Goal: Browse casually: Explore the website without a specific task or goal

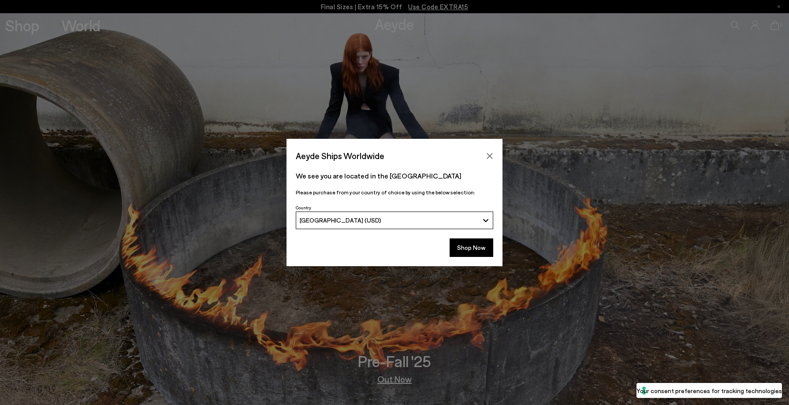
drag, startPoint x: 488, startPoint y: 154, endPoint x: 453, endPoint y: 224, distance: 77.5
click at [453, 224] on div "Aeyde Ships Worldwide We see you are located in the United States Please purcha…" at bounding box center [395, 202] width 216 height 127
click at [469, 251] on button "Shop Now" at bounding box center [472, 248] width 44 height 19
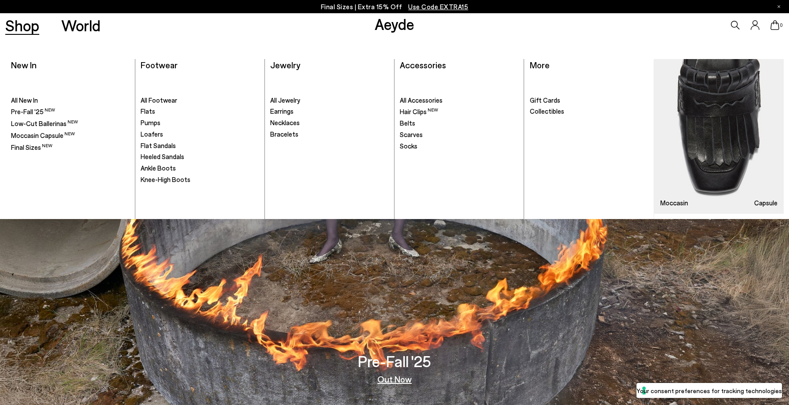
click at [36, 30] on link "Shop" at bounding box center [22, 25] width 34 height 15
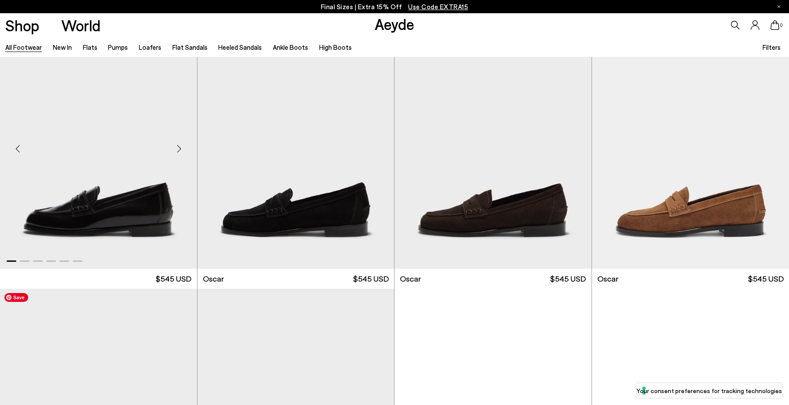
scroll to position [1431, 0]
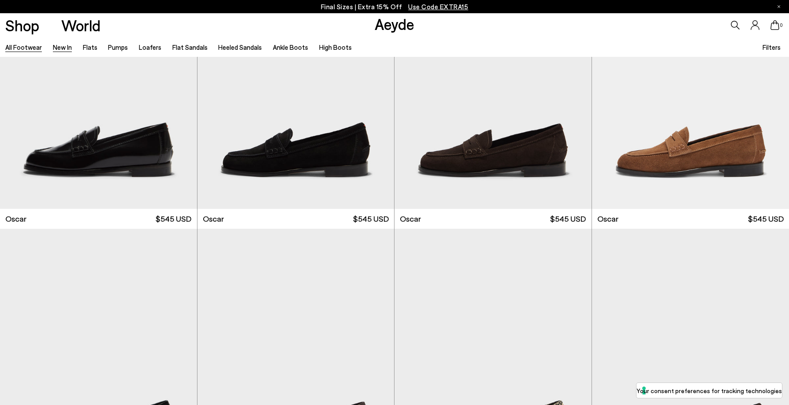
click at [59, 45] on link "New In" at bounding box center [62, 47] width 19 height 8
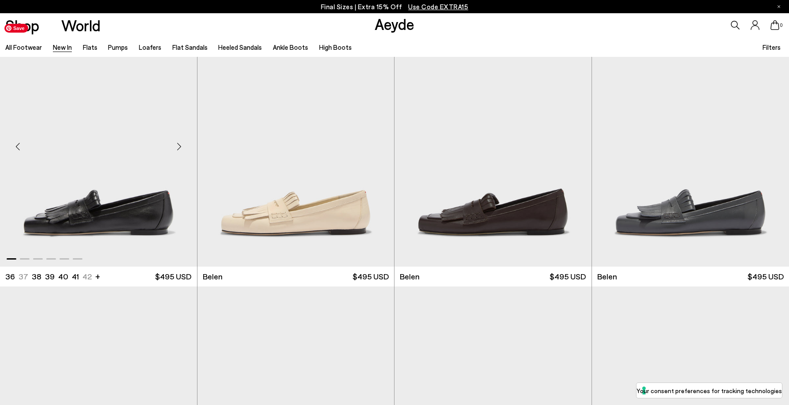
scroll to position [39, 0]
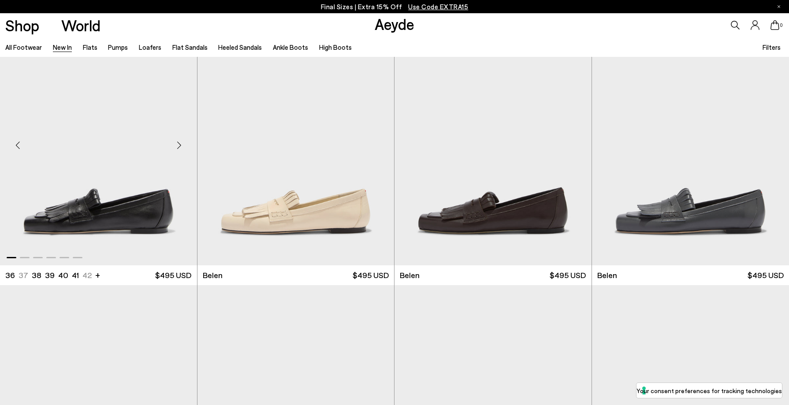
click at [180, 142] on div "Next slide" at bounding box center [179, 145] width 26 height 26
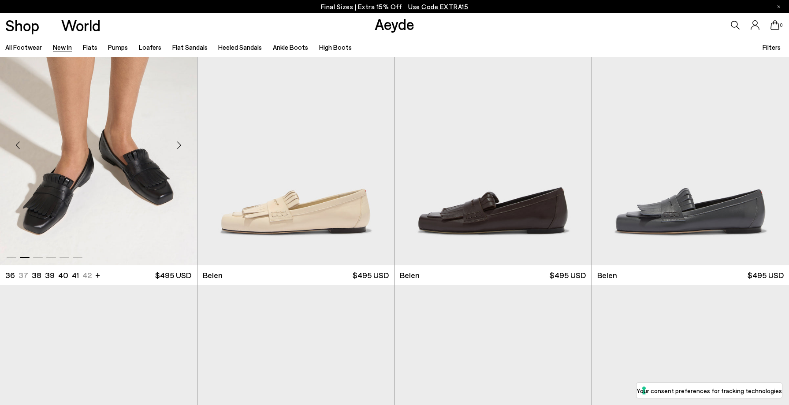
click at [180, 142] on div "Next slide" at bounding box center [179, 145] width 26 height 26
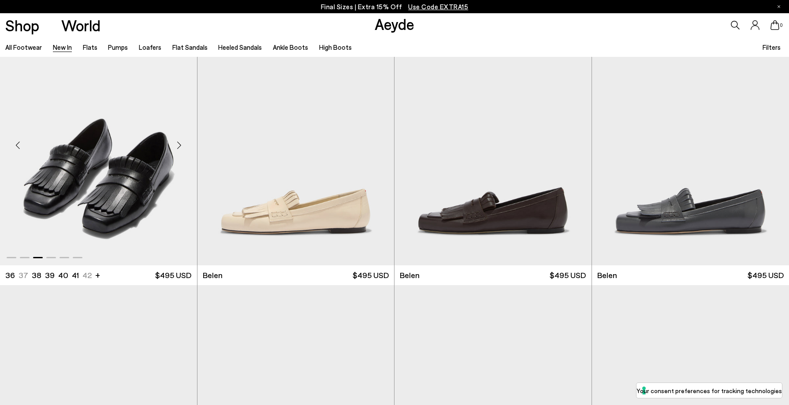
click at [180, 142] on div "Next slide" at bounding box center [179, 145] width 26 height 26
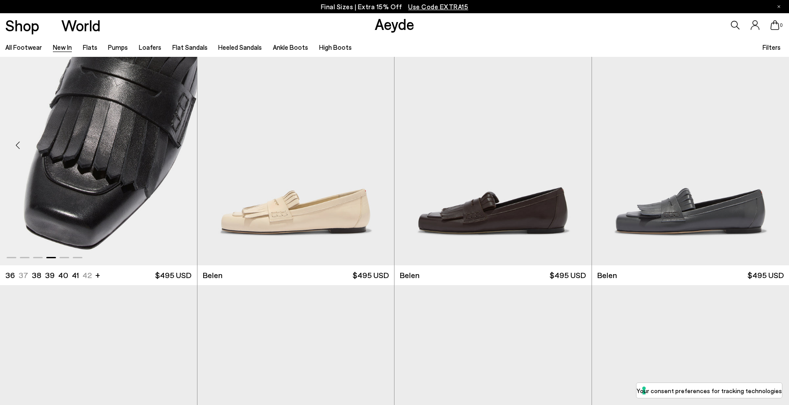
click at [180, 142] on div "Next slide" at bounding box center [179, 145] width 26 height 26
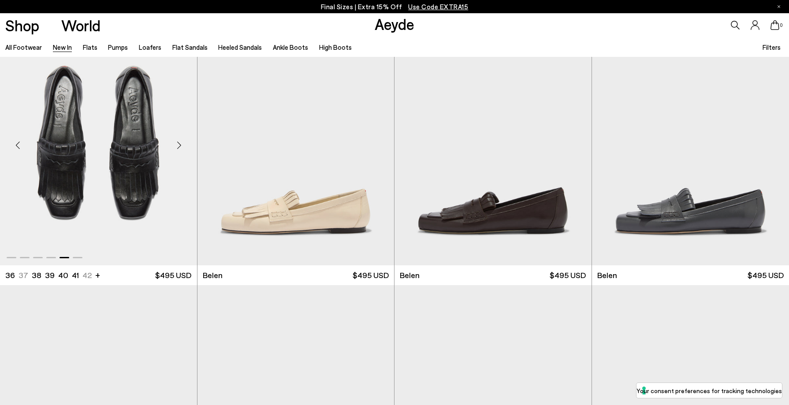
click at [180, 142] on div "Next slide" at bounding box center [179, 145] width 26 height 26
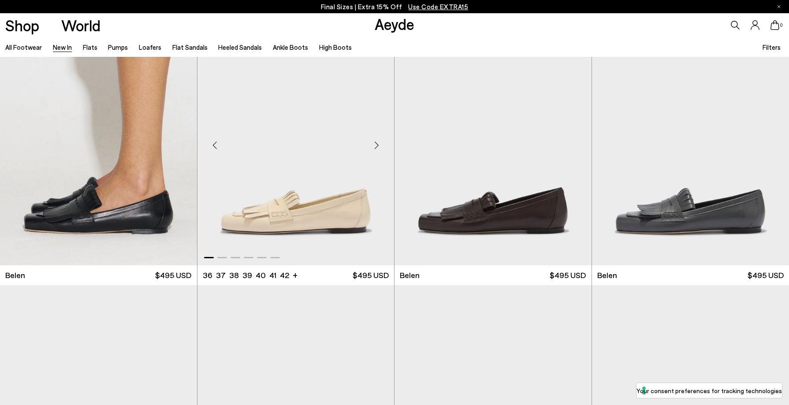
click at [376, 144] on div "Next slide" at bounding box center [376, 145] width 26 height 26
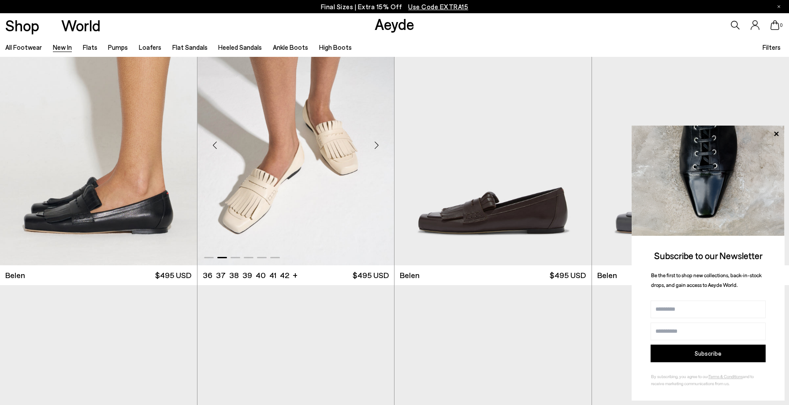
click at [376, 144] on div "Next slide" at bounding box center [376, 145] width 26 height 26
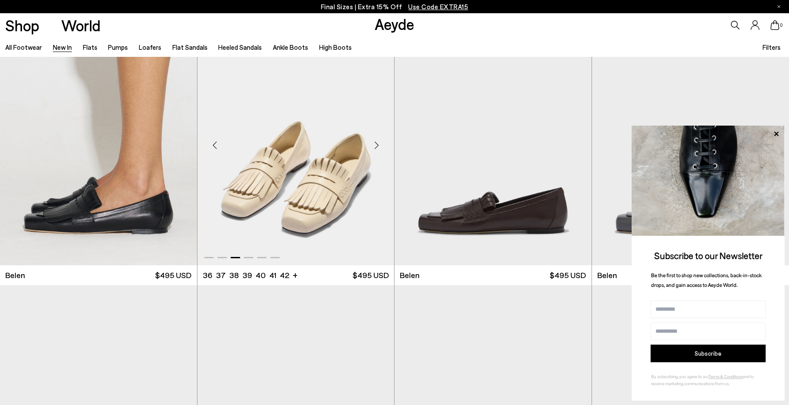
click at [376, 144] on div "Next slide" at bounding box center [376, 145] width 26 height 26
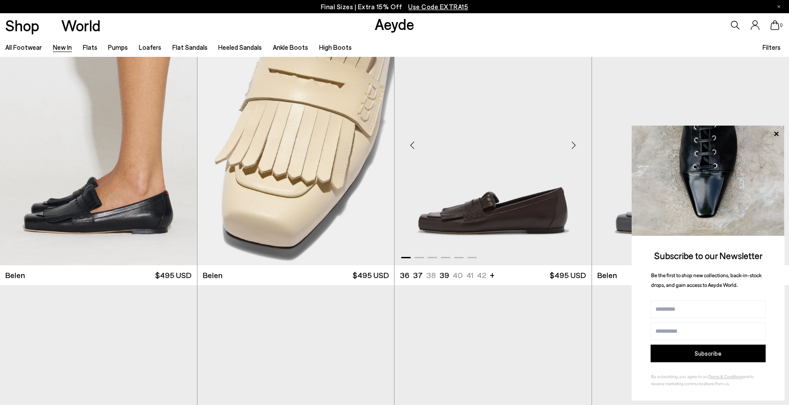
click at [410, 148] on div "Previous slide" at bounding box center [412, 145] width 26 height 26
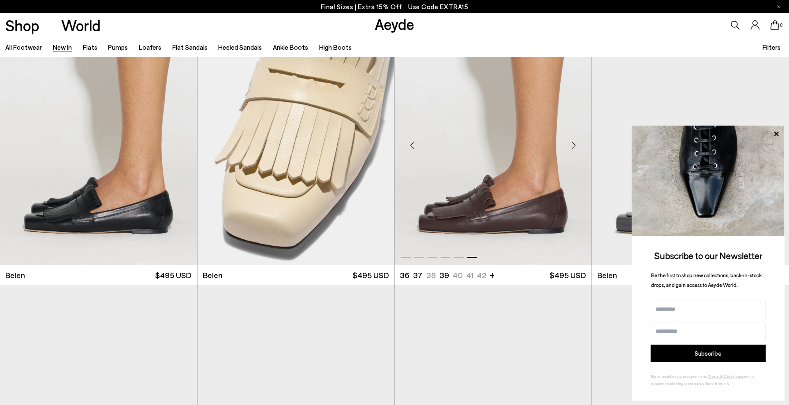
click at [410, 148] on div "Previous slide" at bounding box center [412, 145] width 26 height 26
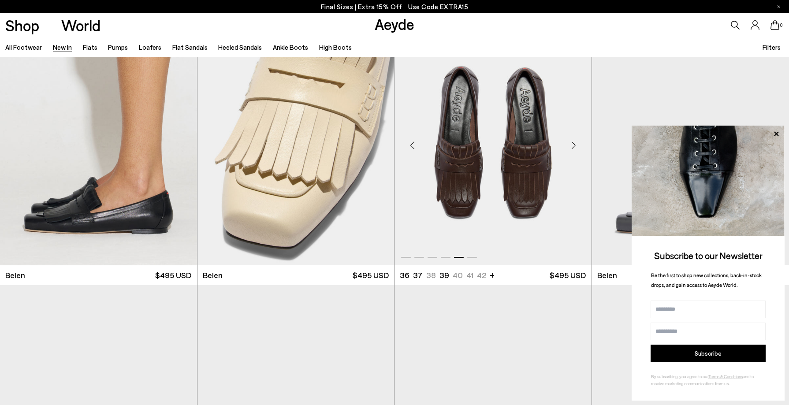
click at [410, 148] on div "Previous slide" at bounding box center [412, 145] width 26 height 26
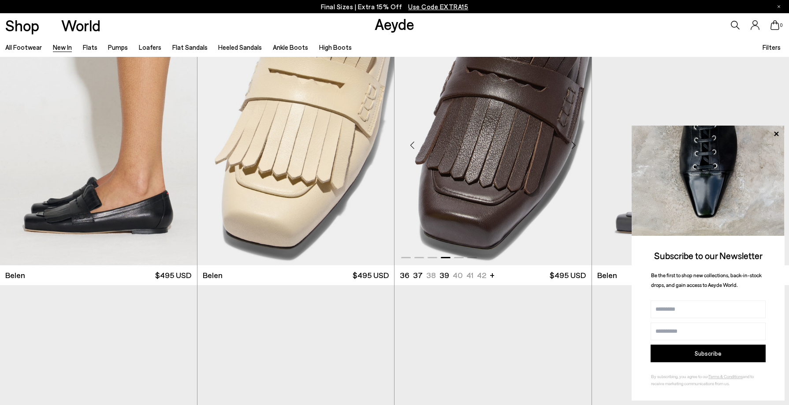
click at [410, 148] on div "Previous slide" at bounding box center [412, 145] width 26 height 26
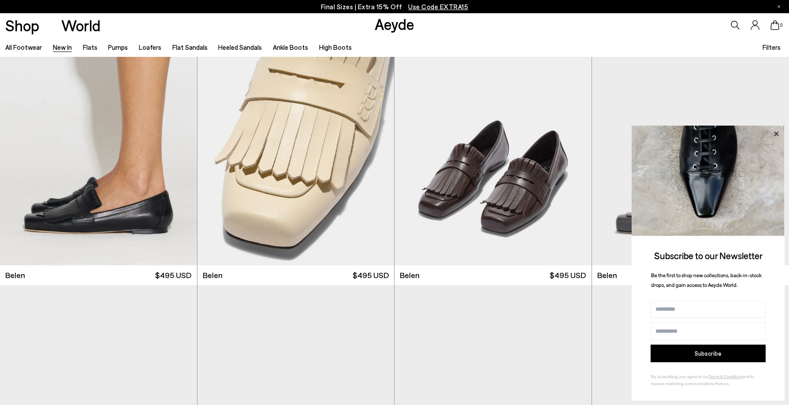
click at [779, 132] on icon at bounding box center [776, 133] width 11 height 11
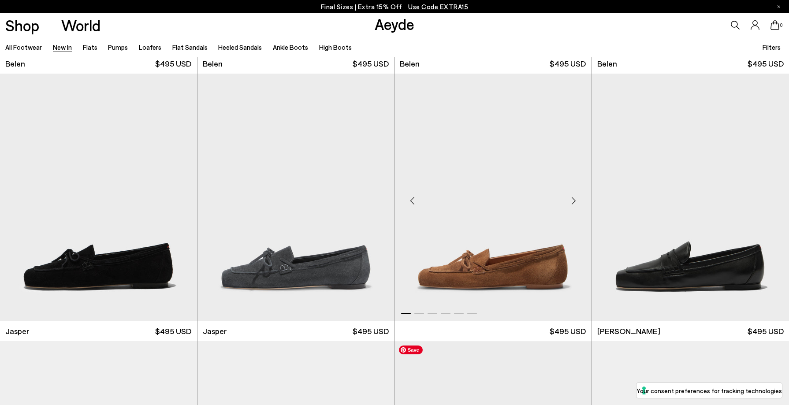
scroll to position [351, 0]
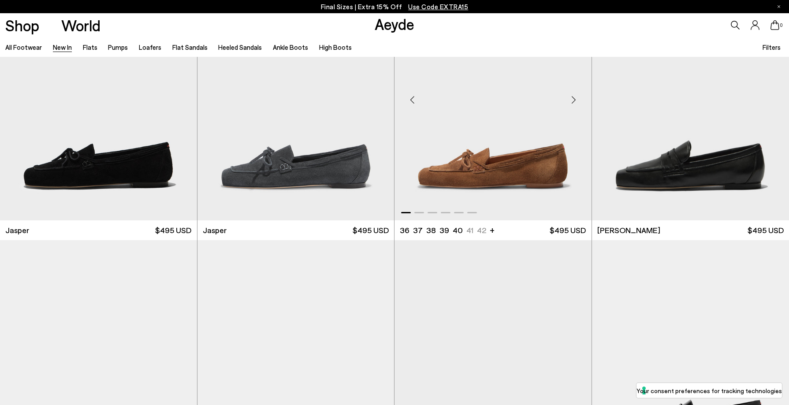
click at [579, 98] on div "Next slide" at bounding box center [574, 100] width 26 height 26
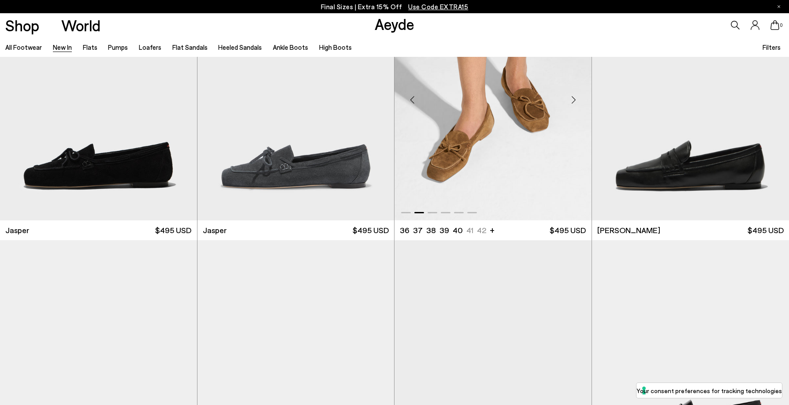
click at [579, 99] on div "Next slide" at bounding box center [574, 100] width 26 height 26
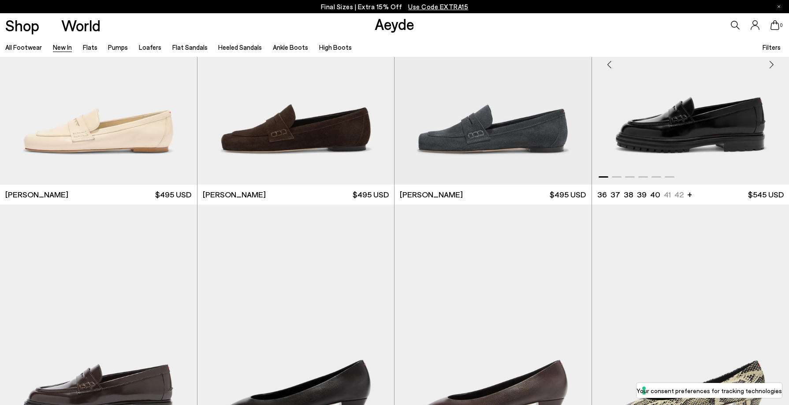
scroll to position [635, 0]
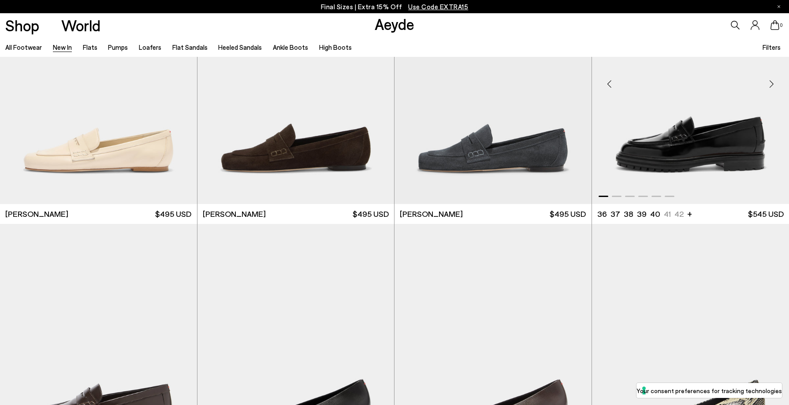
click at [611, 78] on div "Previous slide" at bounding box center [609, 84] width 26 height 26
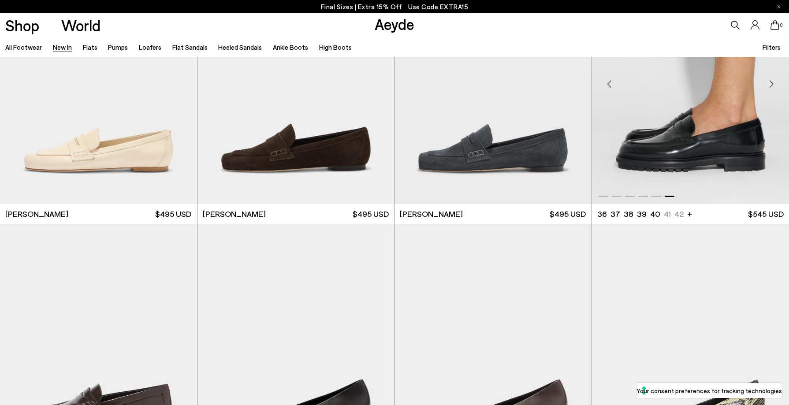
click at [611, 78] on div "Previous slide" at bounding box center [609, 84] width 26 height 26
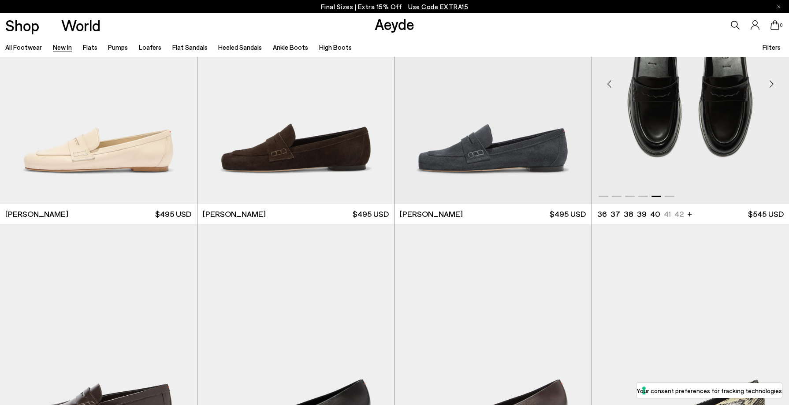
click at [611, 78] on div "Previous slide" at bounding box center [609, 84] width 26 height 26
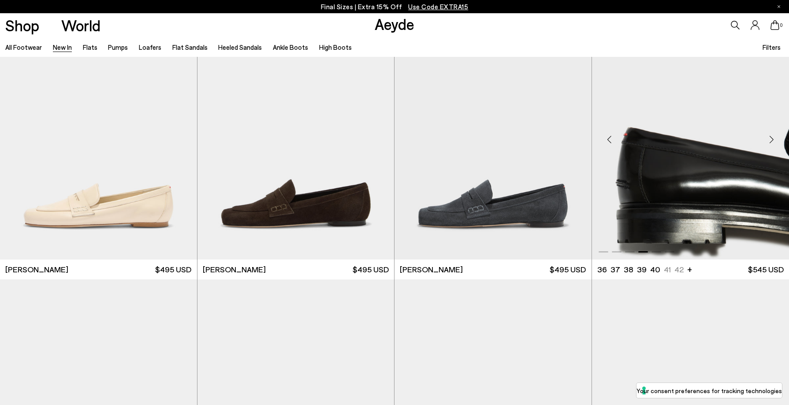
scroll to position [569, 0]
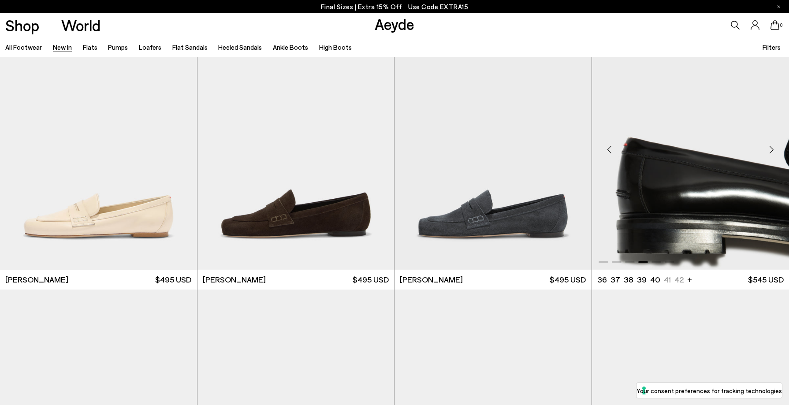
click at [607, 145] on div "Previous slide" at bounding box center [609, 149] width 26 height 26
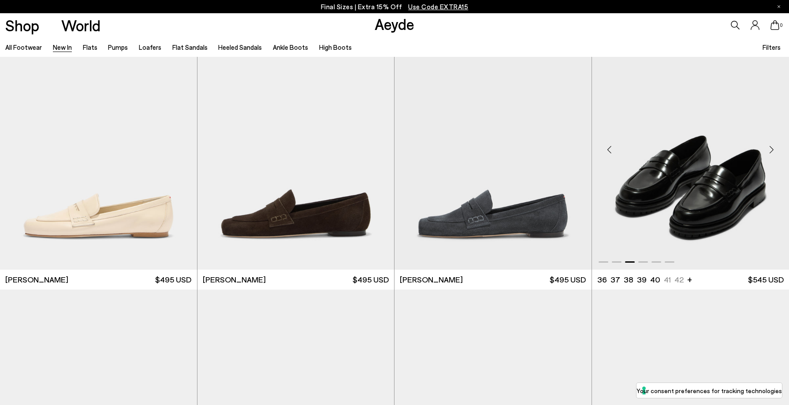
click at [611, 154] on div "Previous slide" at bounding box center [609, 149] width 26 height 26
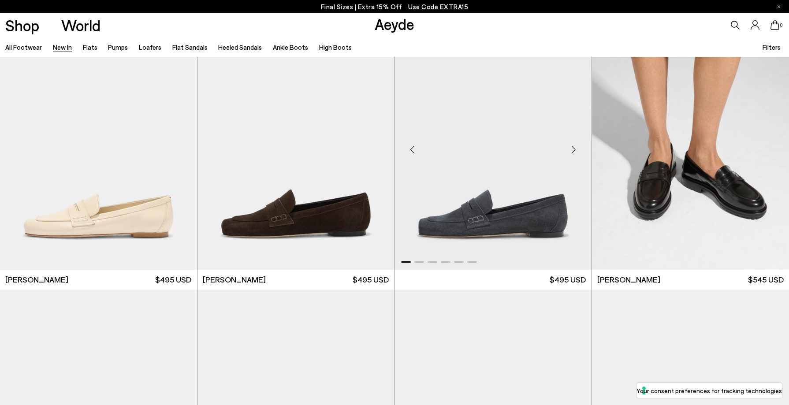
scroll to position [923, 0]
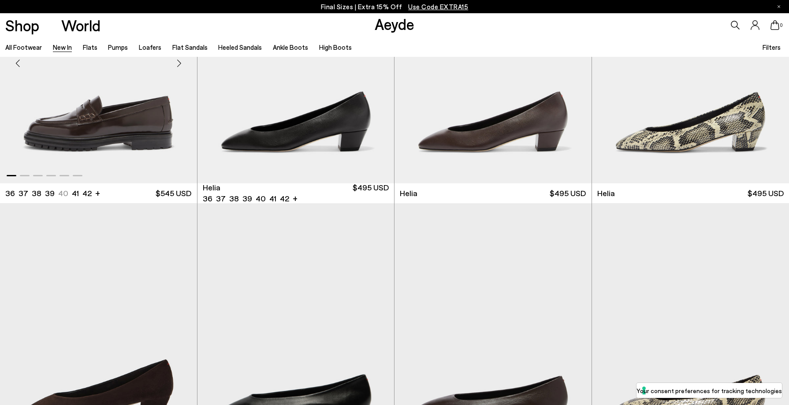
click at [180, 60] on div "Next slide" at bounding box center [179, 63] width 26 height 26
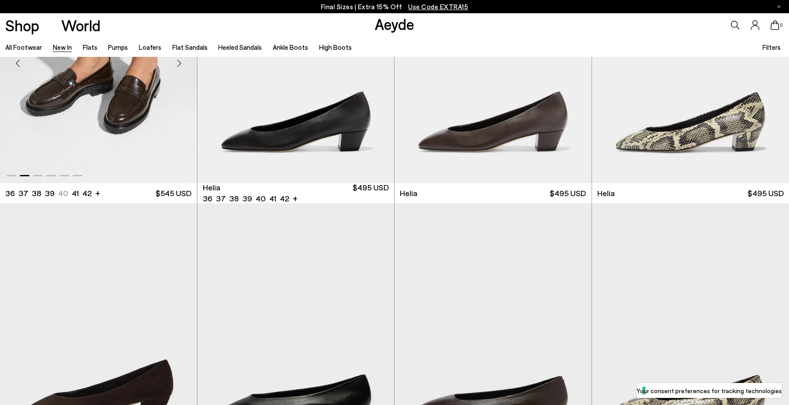
click at [180, 60] on div "Next slide" at bounding box center [179, 63] width 26 height 26
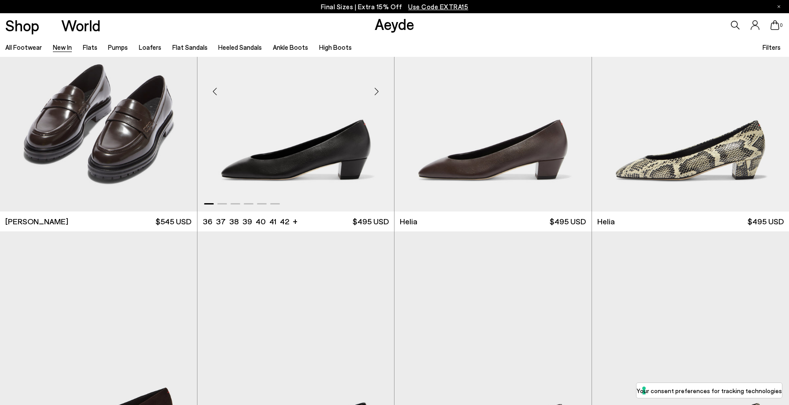
scroll to position [894, 0]
click at [412, 89] on div "Previous slide" at bounding box center [412, 91] width 26 height 26
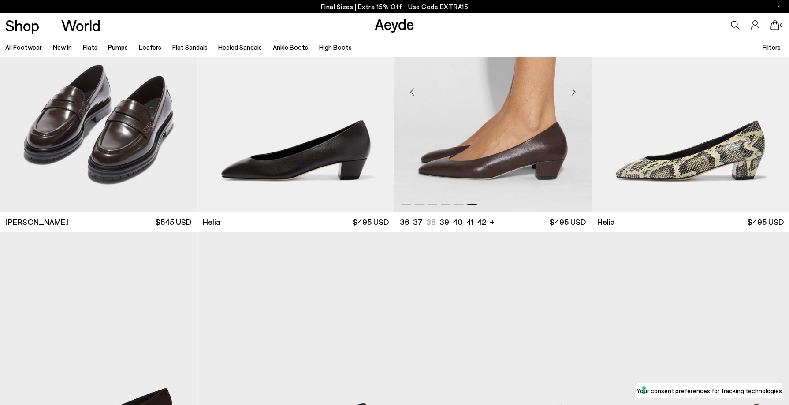
click at [412, 89] on div "Previous slide" at bounding box center [412, 91] width 26 height 26
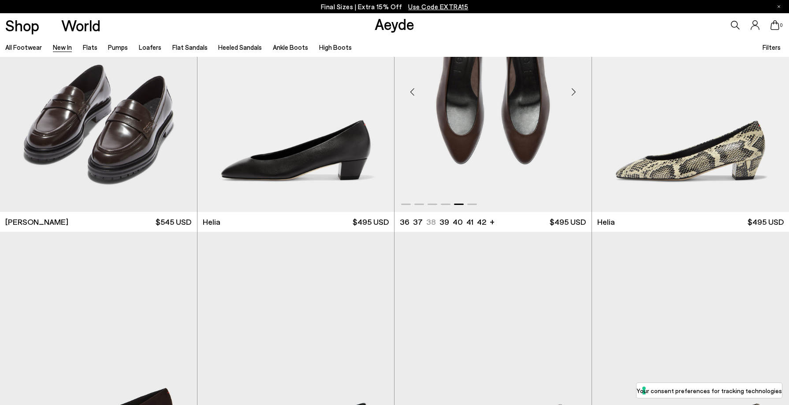
click at [412, 89] on div "Previous slide" at bounding box center [412, 91] width 26 height 26
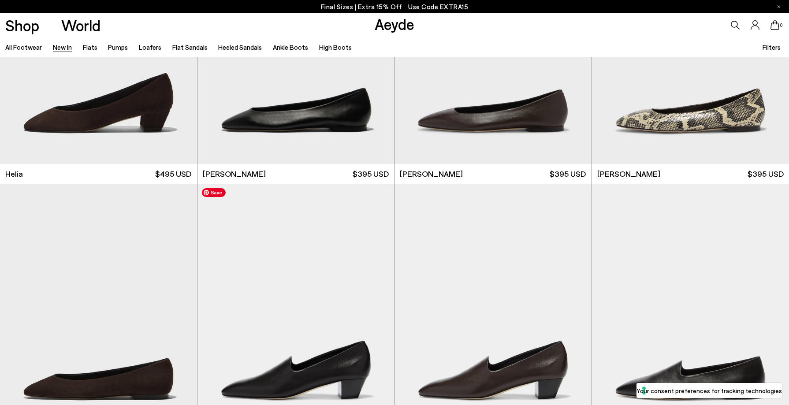
scroll to position [1350, 0]
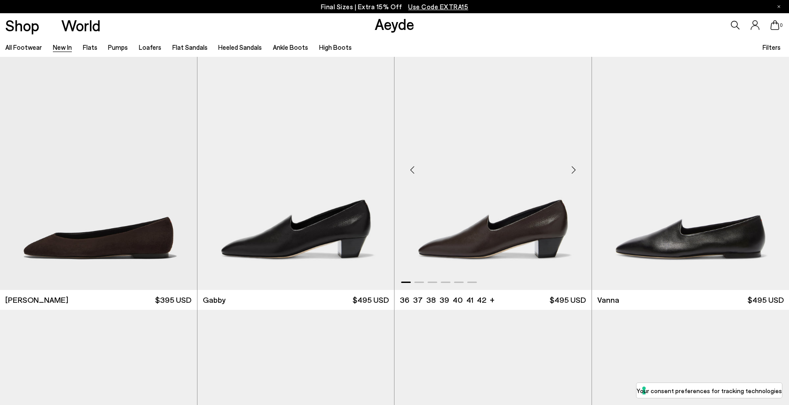
click at [409, 172] on div "Previous slide" at bounding box center [412, 170] width 26 height 26
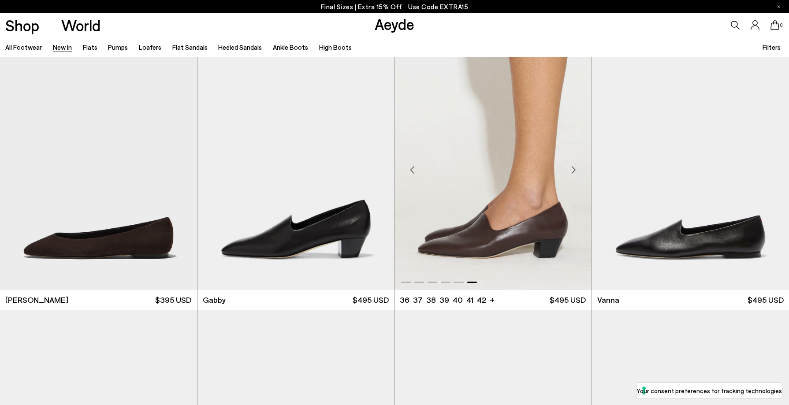
click at [416, 171] on div "Previous slide" at bounding box center [412, 170] width 26 height 26
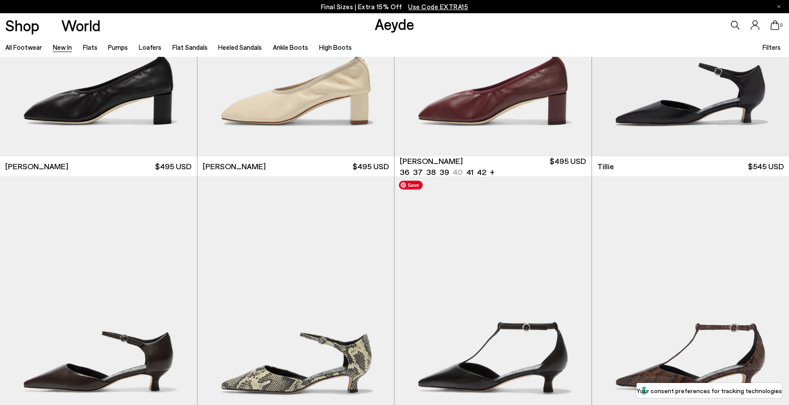
scroll to position [1956, 0]
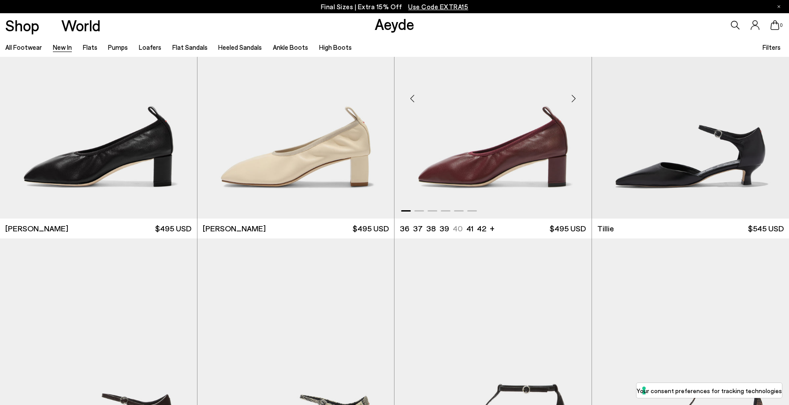
click at [414, 92] on div "Previous slide" at bounding box center [412, 99] width 26 height 26
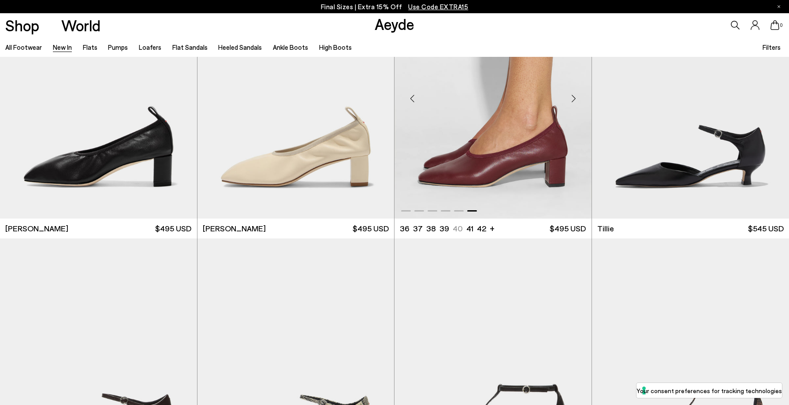
click at [414, 96] on div "Previous slide" at bounding box center [412, 99] width 26 height 26
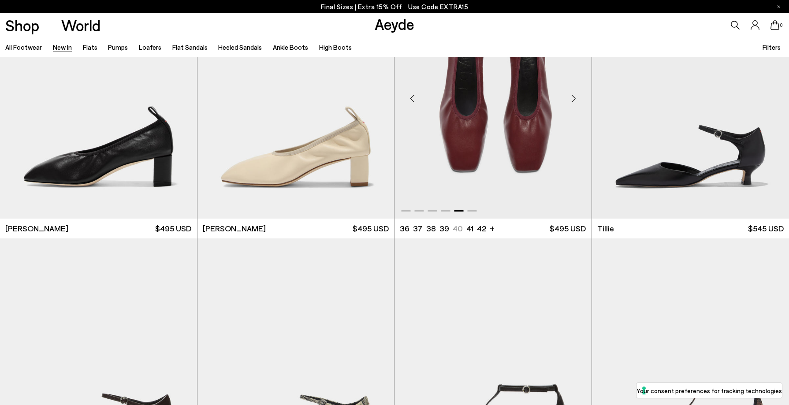
click at [414, 96] on div "Previous slide" at bounding box center [412, 99] width 26 height 26
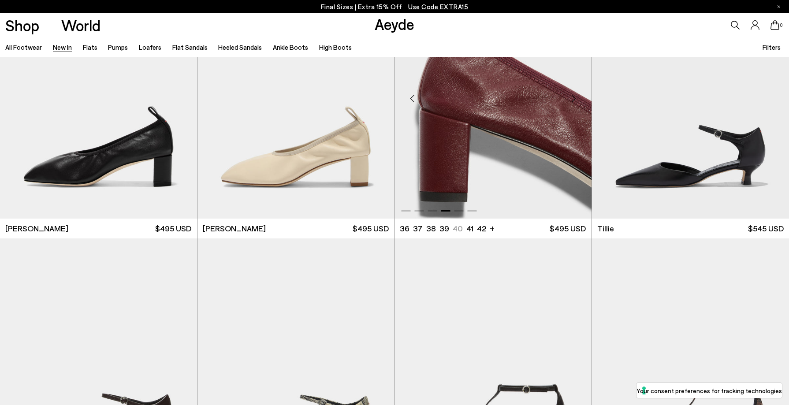
click at [414, 96] on div "Previous slide" at bounding box center [412, 99] width 26 height 26
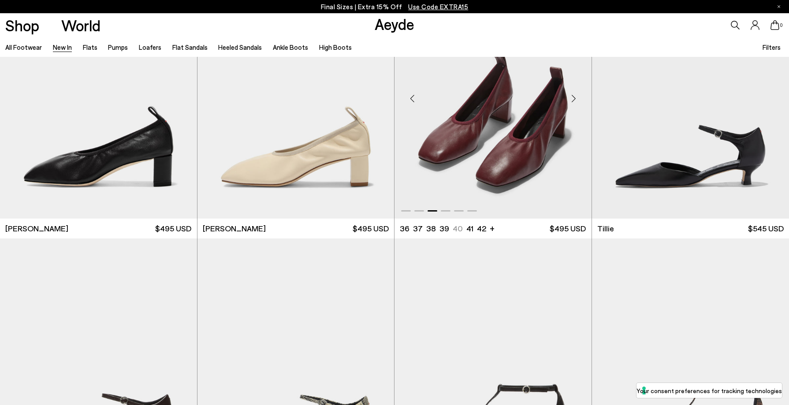
click at [414, 96] on div "Previous slide" at bounding box center [412, 99] width 26 height 26
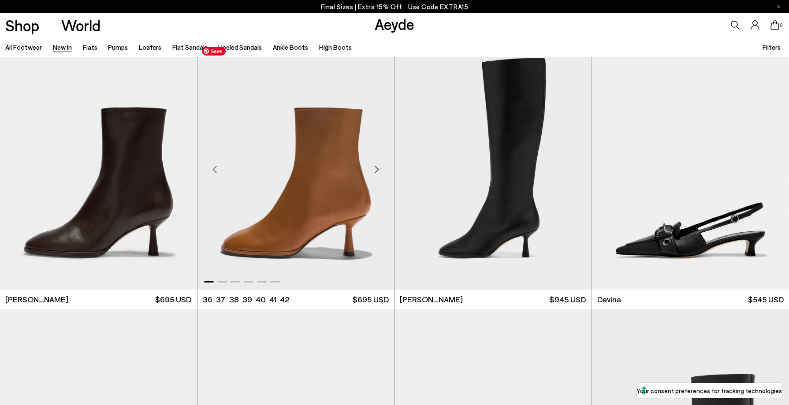
scroll to position [2956, 0]
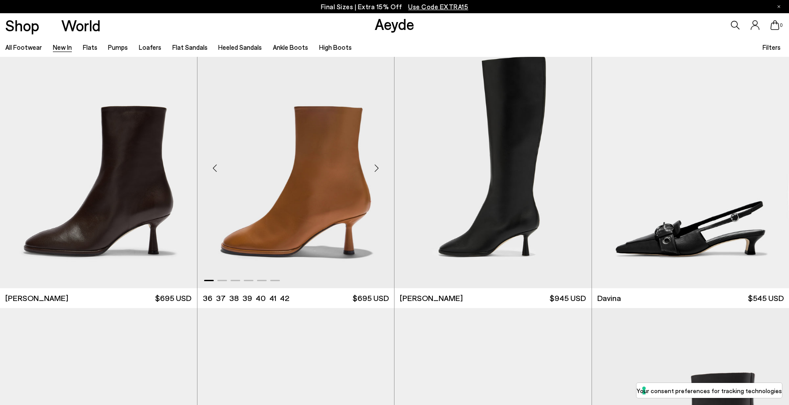
click at [378, 168] on div "Next slide" at bounding box center [376, 168] width 26 height 26
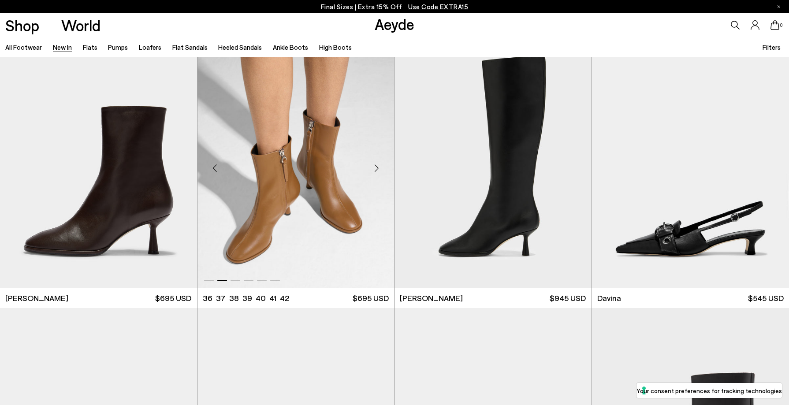
click at [378, 168] on div "Next slide" at bounding box center [376, 168] width 26 height 26
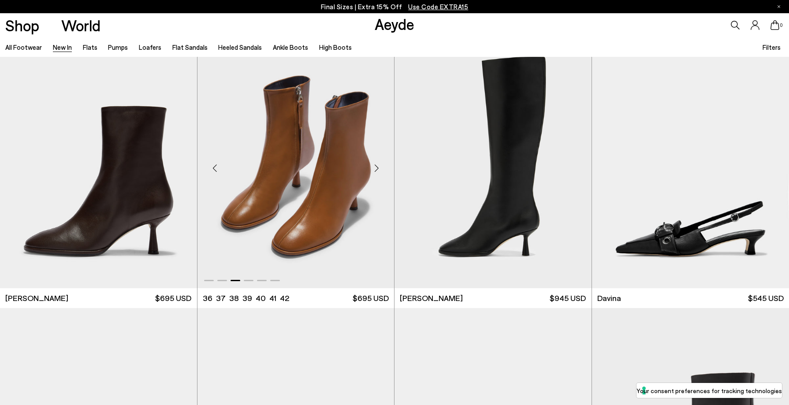
click at [378, 168] on div "Next slide" at bounding box center [376, 168] width 26 height 26
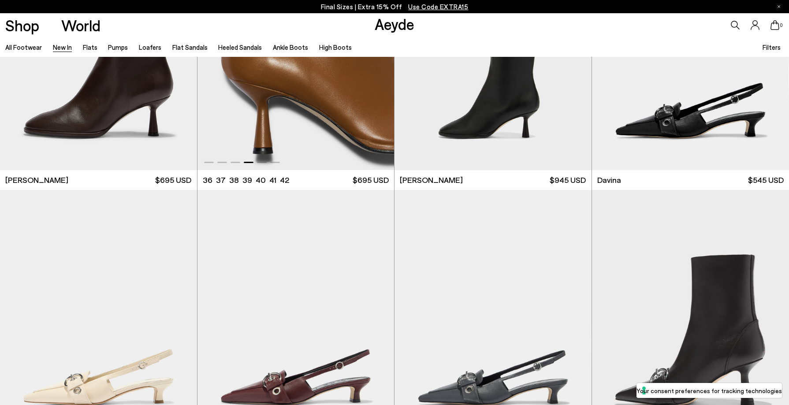
scroll to position [3224, 0]
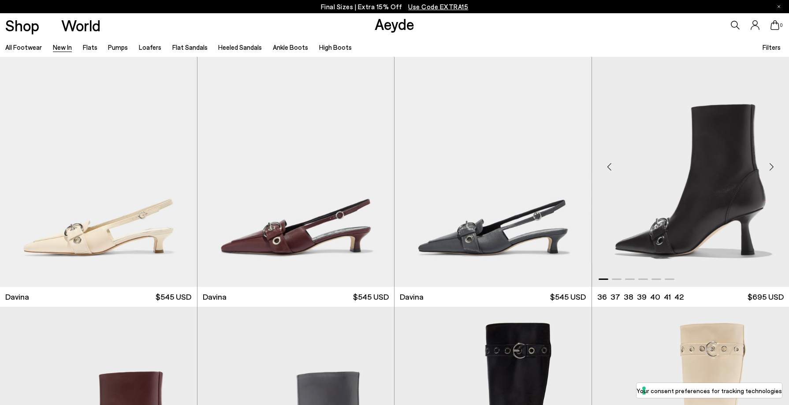
click at [613, 168] on div "Previous slide" at bounding box center [609, 166] width 26 height 26
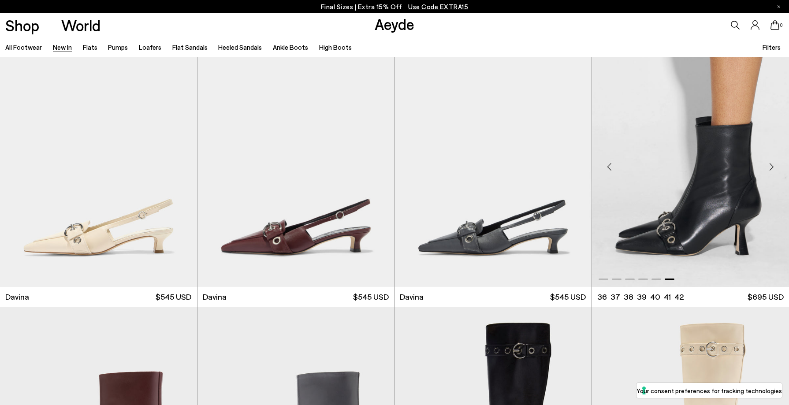
click at [613, 168] on div "Previous slide" at bounding box center [609, 166] width 26 height 26
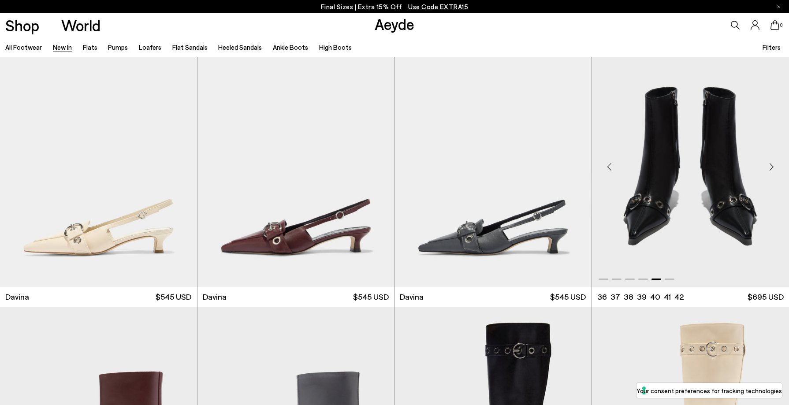
click at [613, 168] on div "Previous slide" at bounding box center [609, 166] width 26 height 26
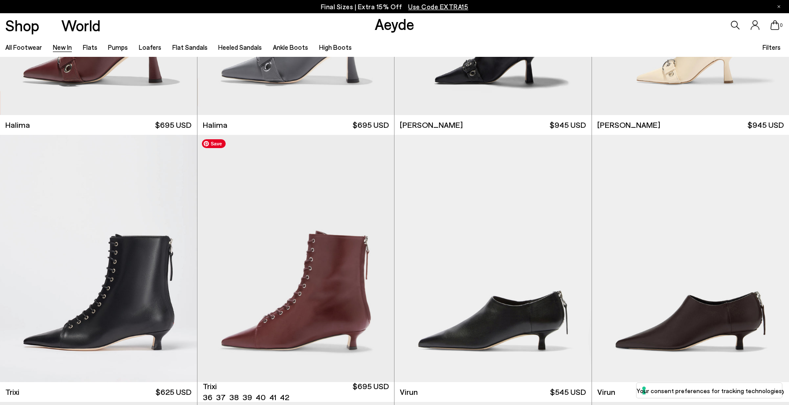
scroll to position [3796, 0]
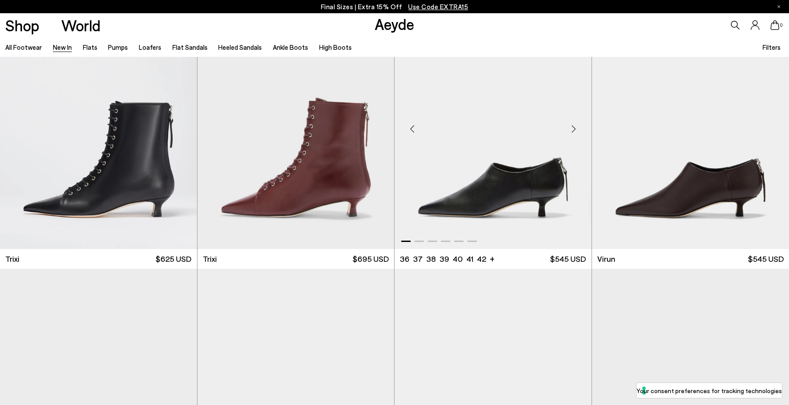
click at [411, 130] on div "Previous slide" at bounding box center [412, 129] width 26 height 26
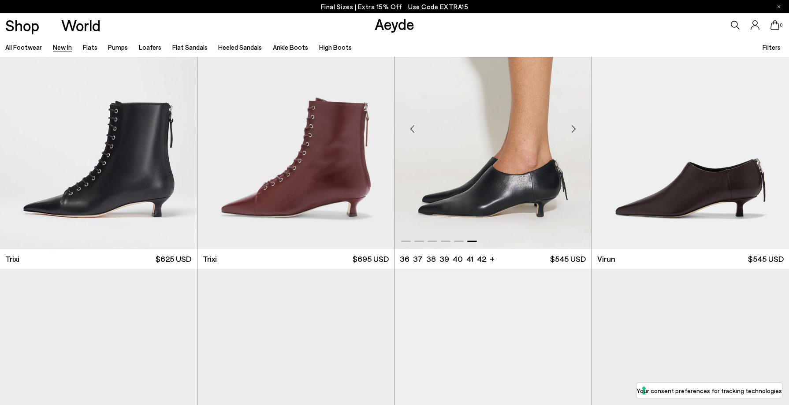
click at [411, 130] on div "Previous slide" at bounding box center [412, 129] width 26 height 26
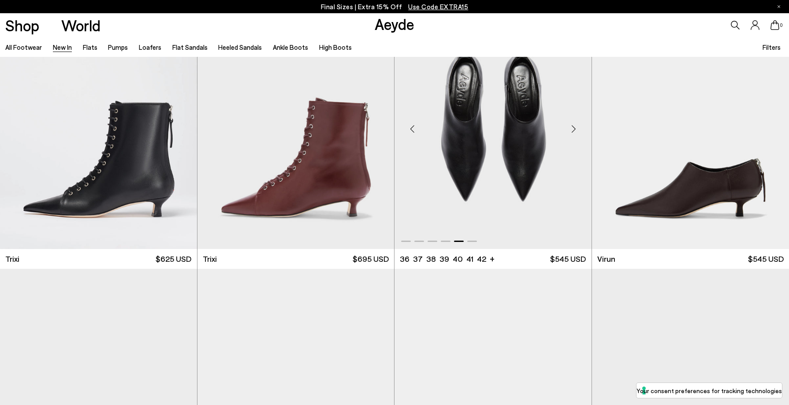
click at [411, 130] on div "Previous slide" at bounding box center [412, 129] width 26 height 26
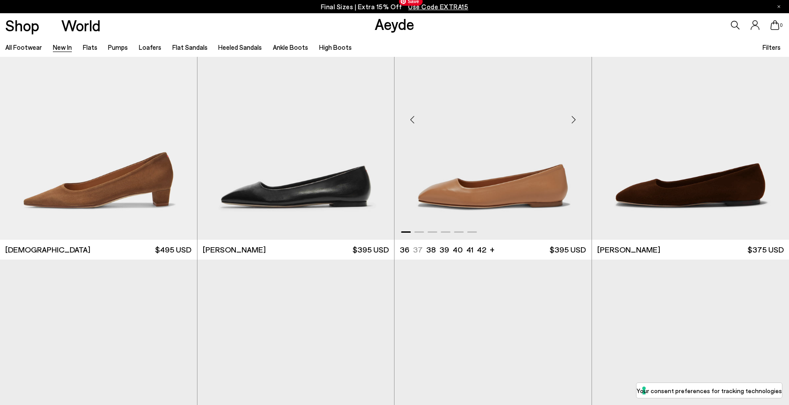
scroll to position [4606, 0]
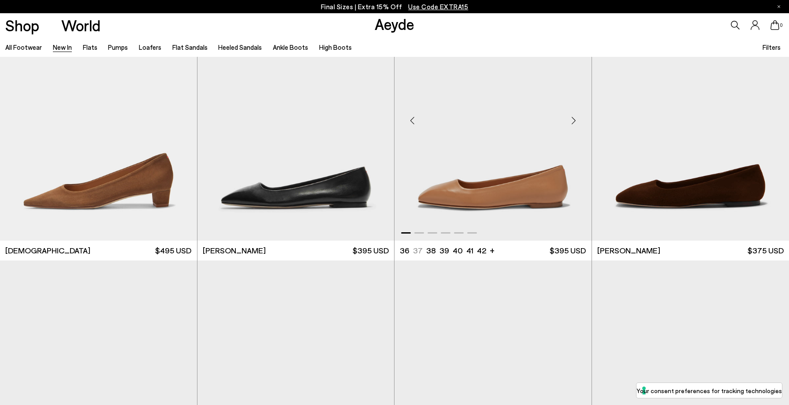
click at [572, 122] on div "Next slide" at bounding box center [574, 121] width 26 height 26
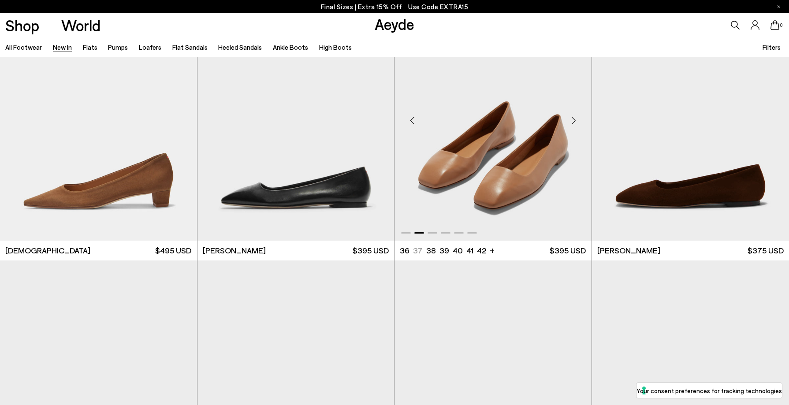
click at [572, 122] on div "Next slide" at bounding box center [574, 121] width 26 height 26
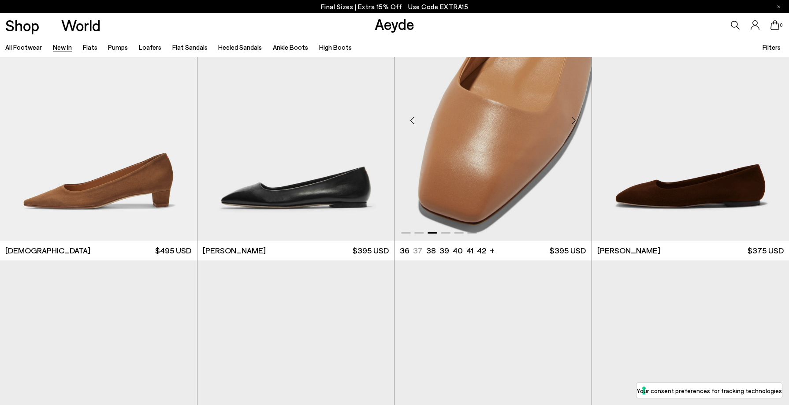
click at [572, 122] on div "Next slide" at bounding box center [574, 121] width 26 height 26
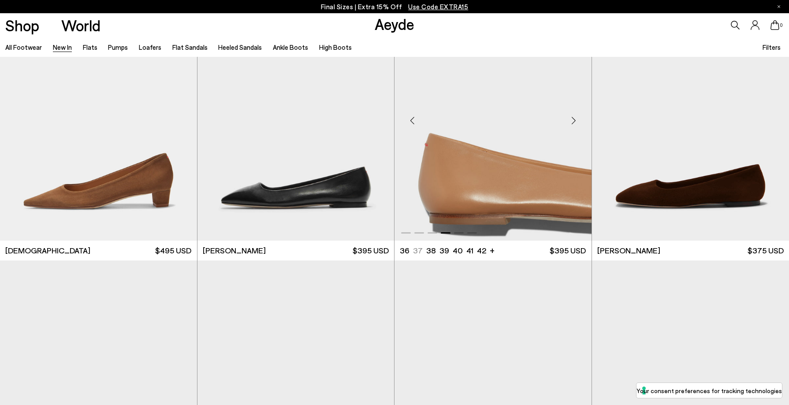
click at [572, 122] on div "Next slide" at bounding box center [574, 121] width 26 height 26
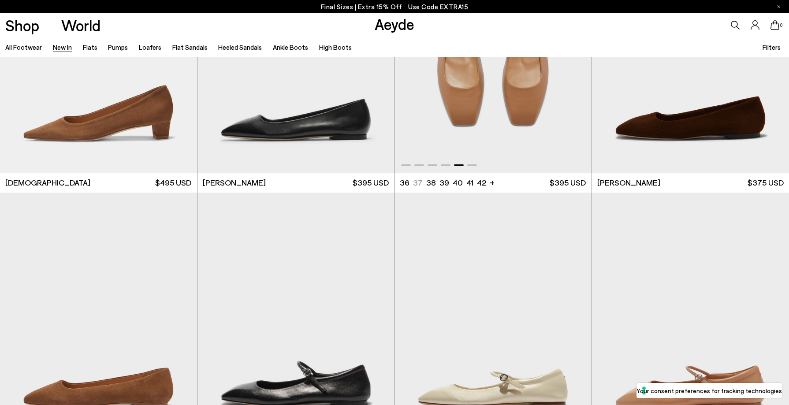
scroll to position [4927, 0]
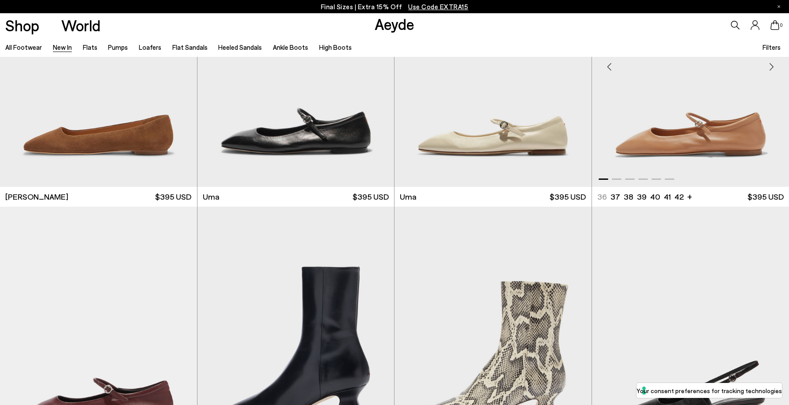
click at [608, 69] on div "Previous slide" at bounding box center [609, 67] width 26 height 26
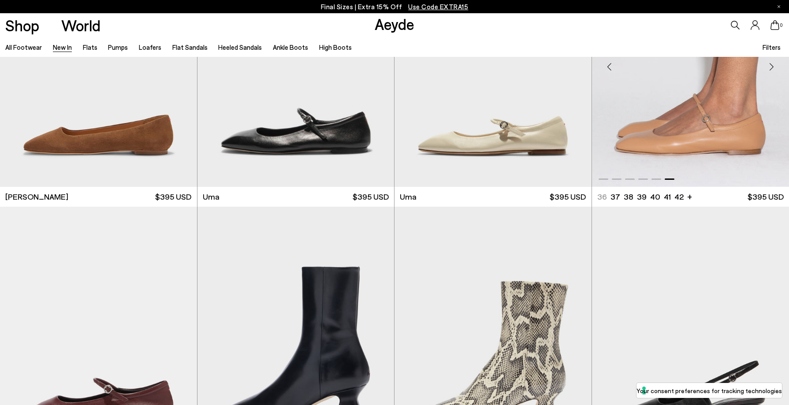
click at [608, 69] on div "Previous slide" at bounding box center [609, 67] width 26 height 26
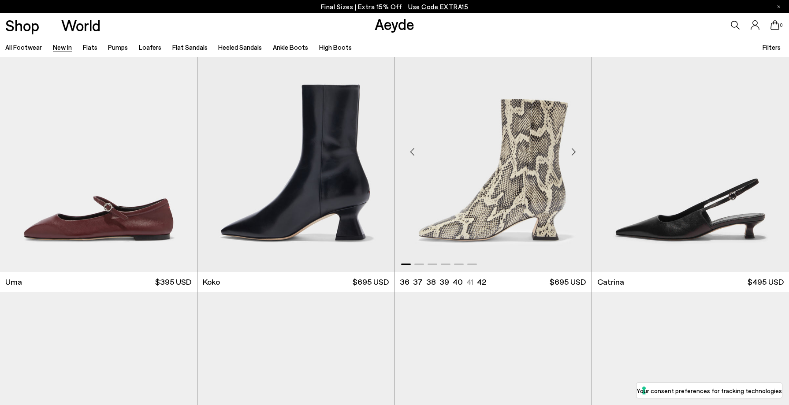
scroll to position [5199, 0]
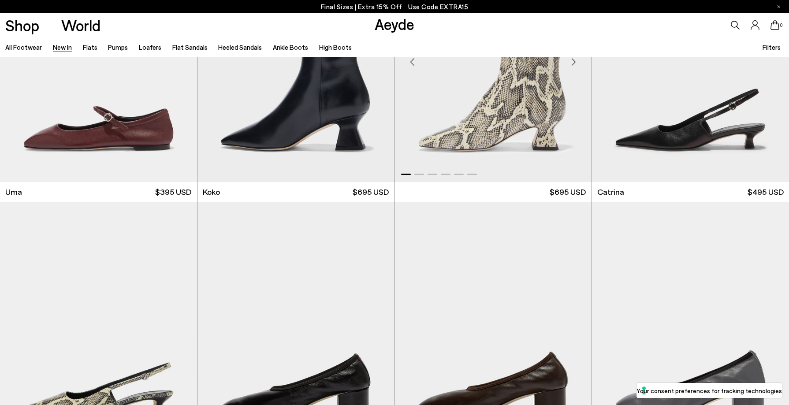
scroll to position [5386, 0]
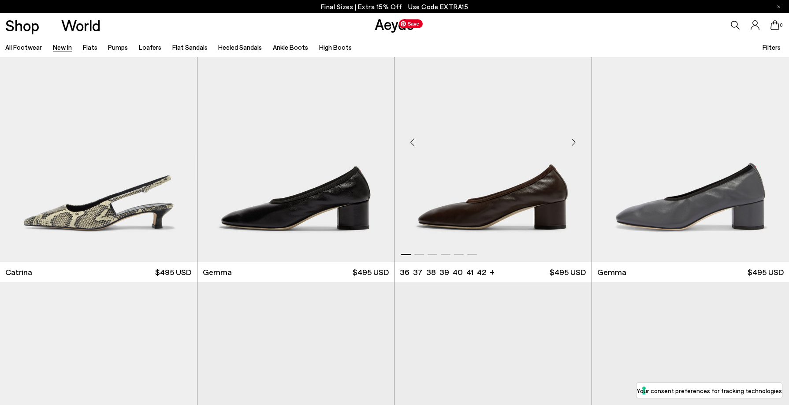
click at [411, 138] on div "Previous slide" at bounding box center [412, 142] width 26 height 26
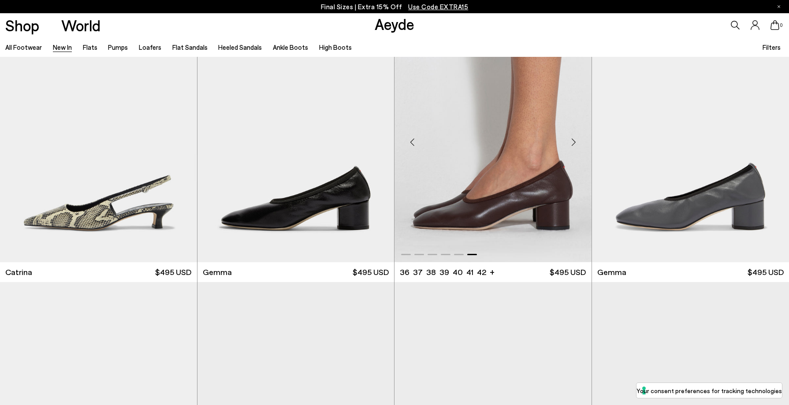
click at [411, 138] on div "Previous slide" at bounding box center [412, 142] width 26 height 26
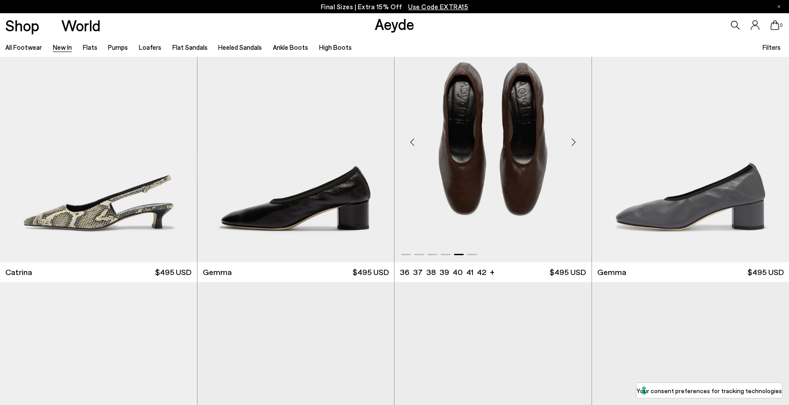
click at [411, 138] on div "Previous slide" at bounding box center [412, 142] width 26 height 26
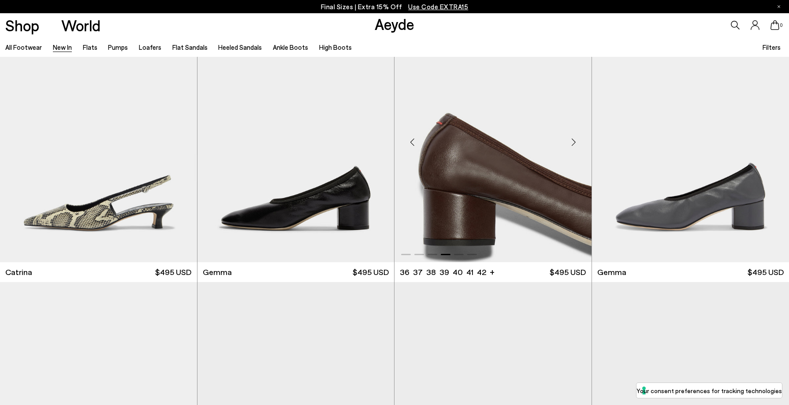
click at [411, 138] on div "Previous slide" at bounding box center [412, 142] width 26 height 26
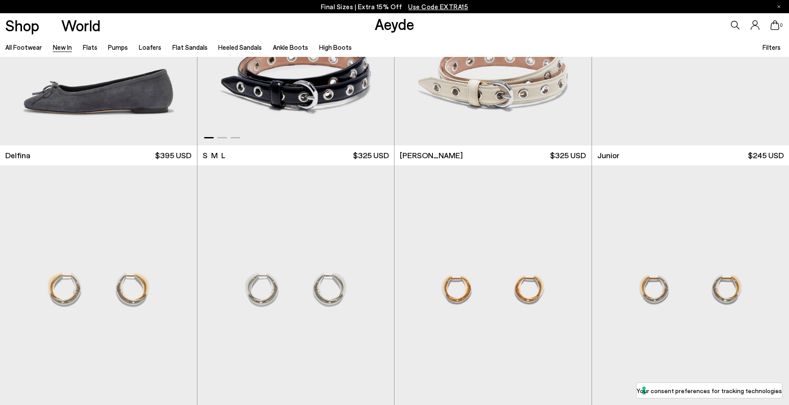
scroll to position [6511, 0]
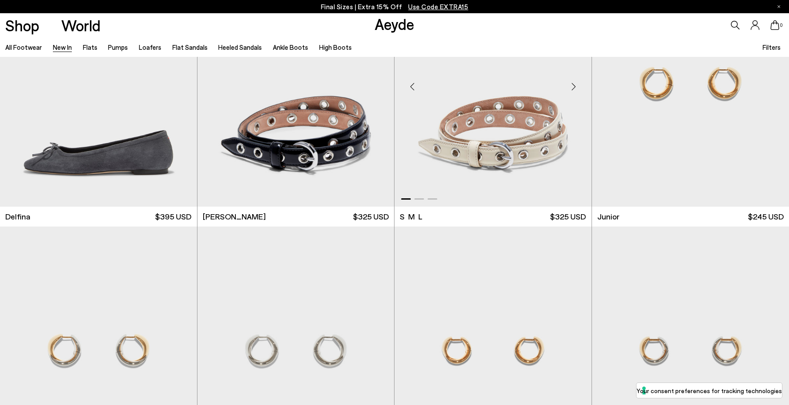
click at [410, 84] on div "Previous slide" at bounding box center [412, 86] width 26 height 26
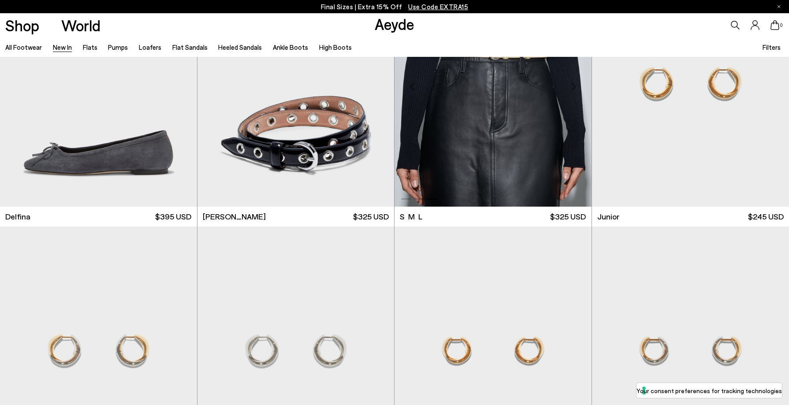
click at [410, 84] on div "Previous slide" at bounding box center [412, 86] width 26 height 26
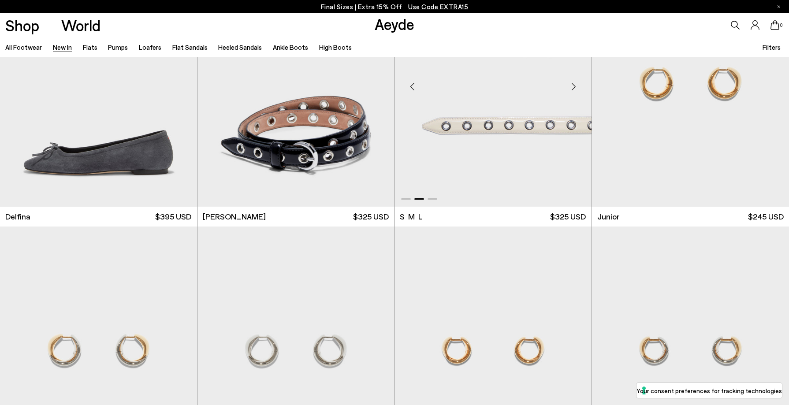
click at [410, 84] on div "Previous slide" at bounding box center [412, 86] width 26 height 26
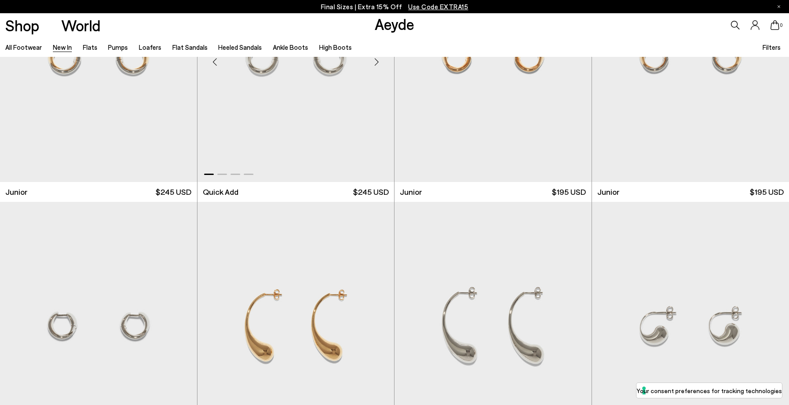
scroll to position [6918, 0]
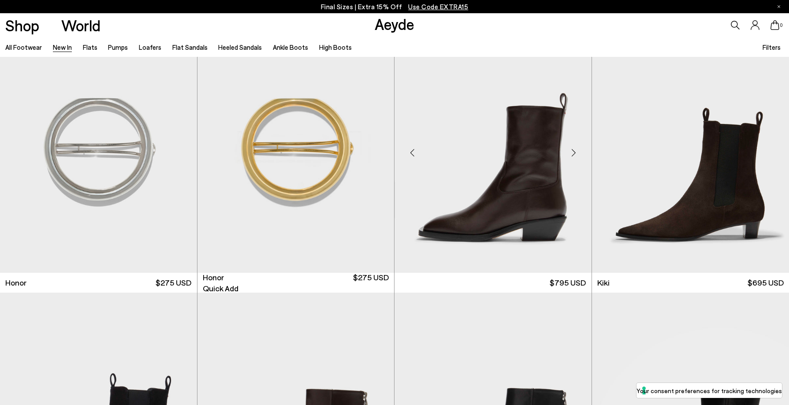
scroll to position [7509, 0]
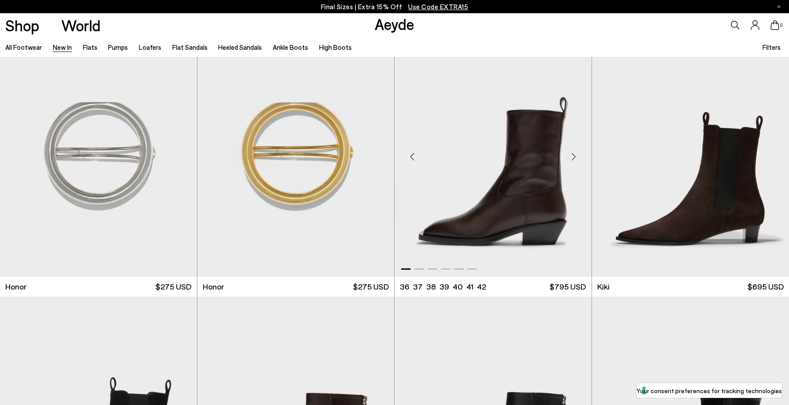
click at [413, 154] on div "Previous slide" at bounding box center [412, 157] width 26 height 26
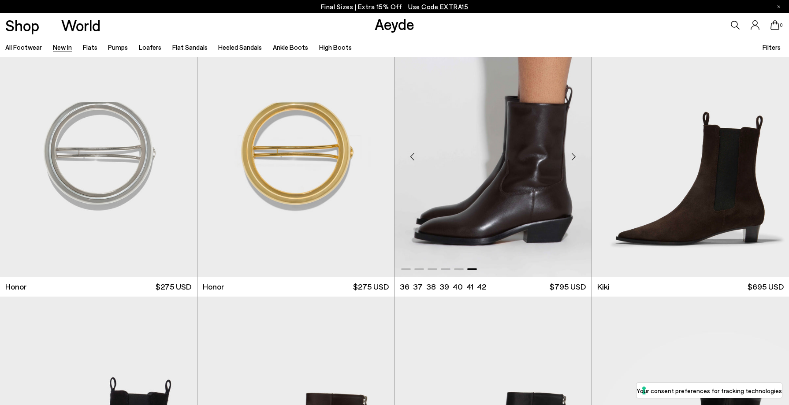
click at [413, 154] on div "Previous slide" at bounding box center [412, 157] width 26 height 26
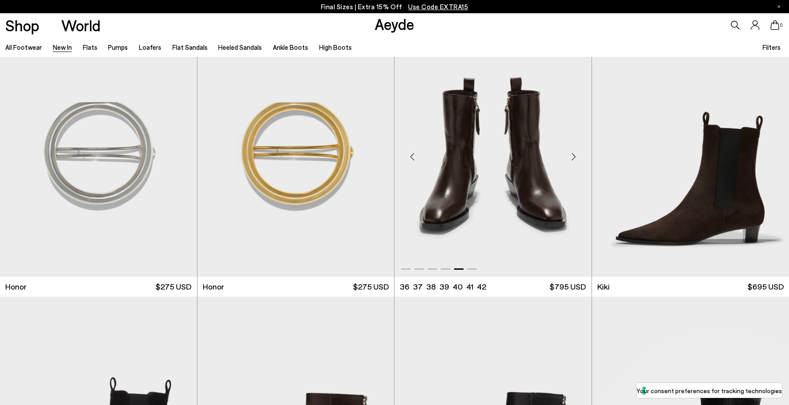
click at [413, 154] on div "Previous slide" at bounding box center [412, 157] width 26 height 26
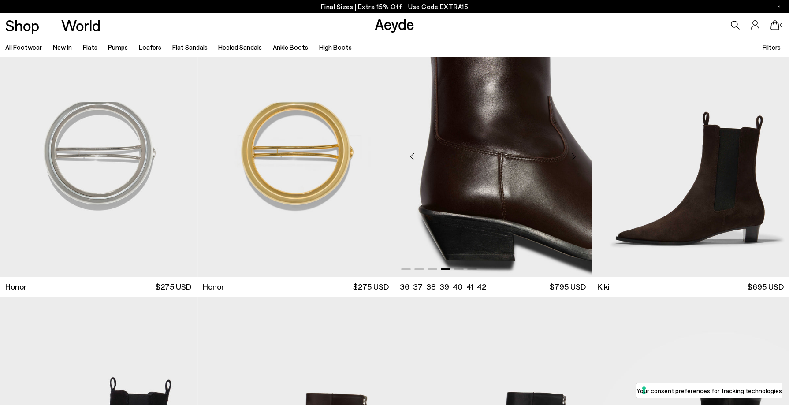
click at [413, 154] on div "Previous slide" at bounding box center [412, 157] width 26 height 26
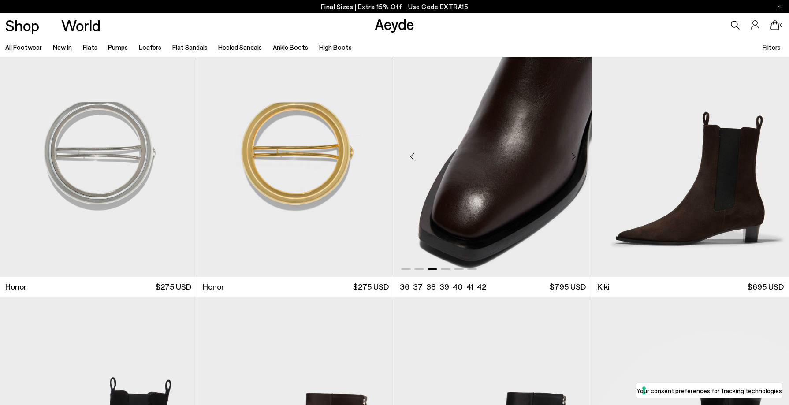
click at [413, 154] on div "Previous slide" at bounding box center [412, 157] width 26 height 26
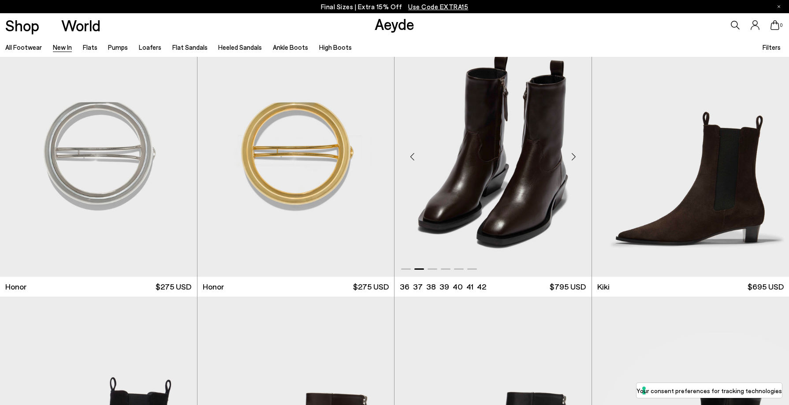
click at [413, 154] on div "Previous slide" at bounding box center [412, 157] width 26 height 26
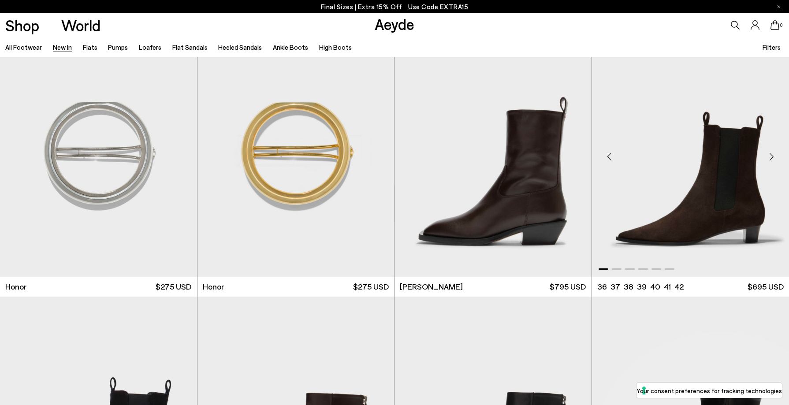
click at [608, 159] on div "Previous slide" at bounding box center [609, 157] width 26 height 26
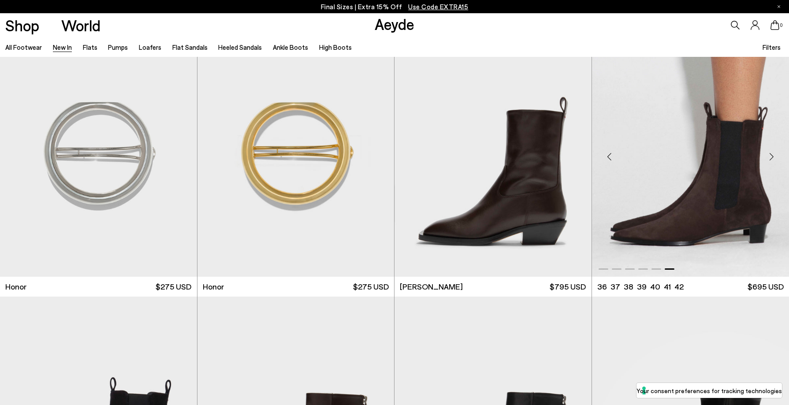
click at [608, 159] on div "Previous slide" at bounding box center [609, 157] width 26 height 26
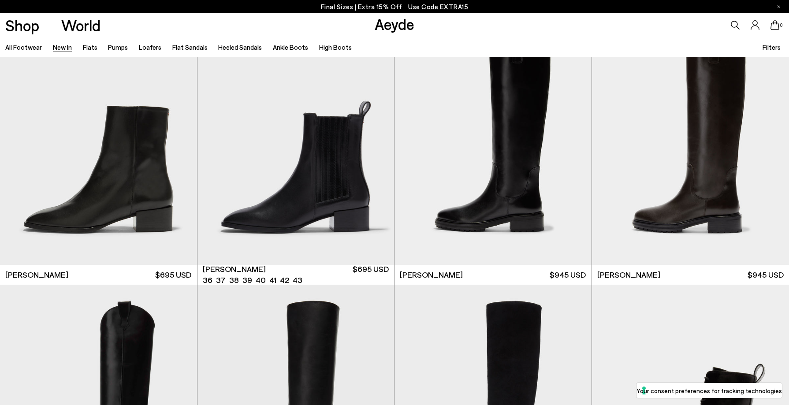
scroll to position [8544, 0]
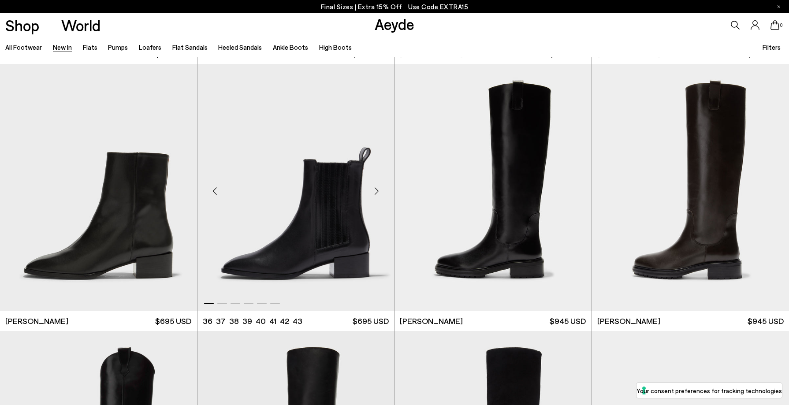
click at [377, 194] on div "Next slide" at bounding box center [376, 191] width 26 height 26
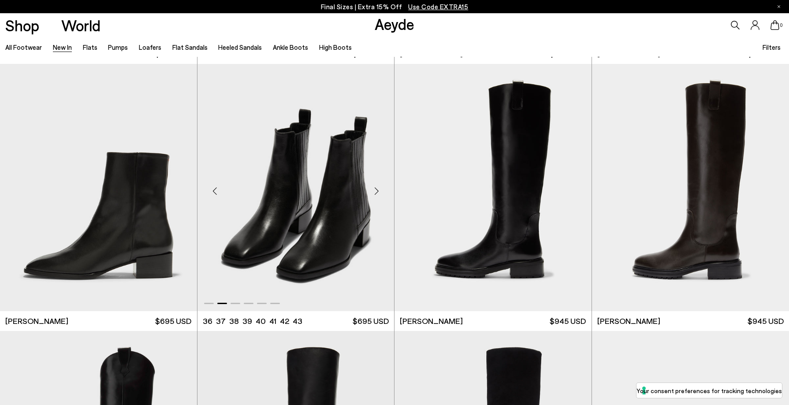
click at [377, 194] on div "Next slide" at bounding box center [376, 191] width 26 height 26
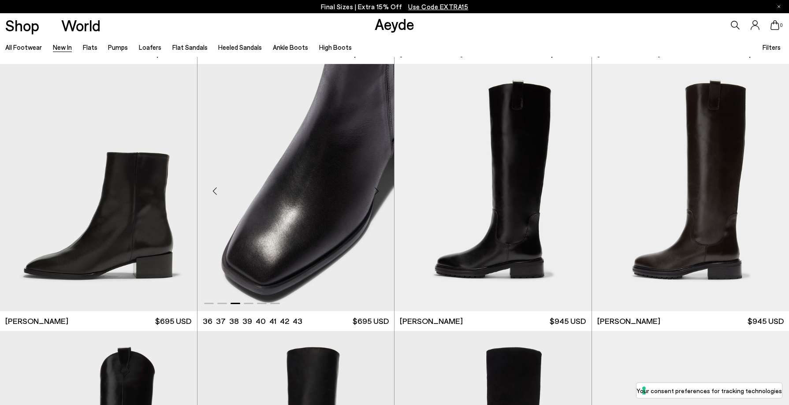
click at [377, 194] on div "Next slide" at bounding box center [376, 191] width 26 height 26
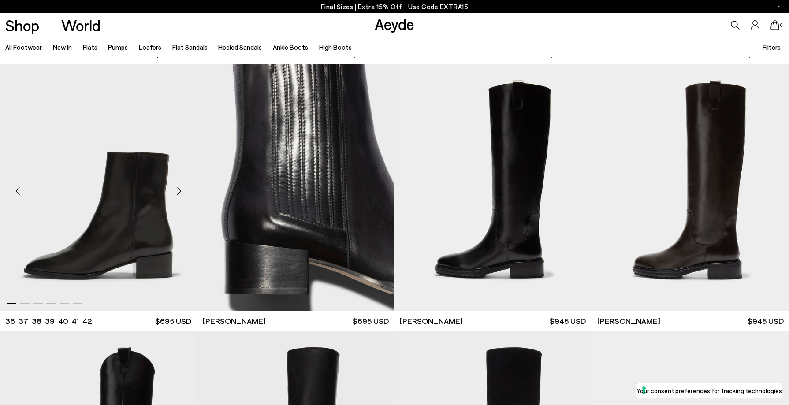
click at [16, 186] on div "Previous slide" at bounding box center [17, 191] width 26 height 26
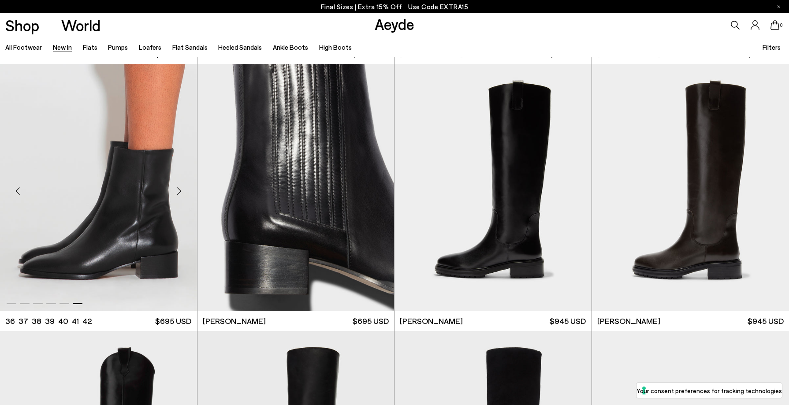
click at [18, 192] on div "Previous slide" at bounding box center [17, 191] width 26 height 26
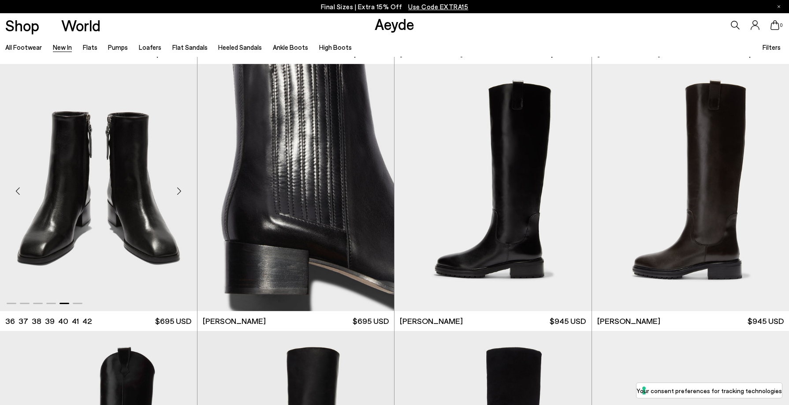
click at [18, 192] on div "Previous slide" at bounding box center [17, 191] width 26 height 26
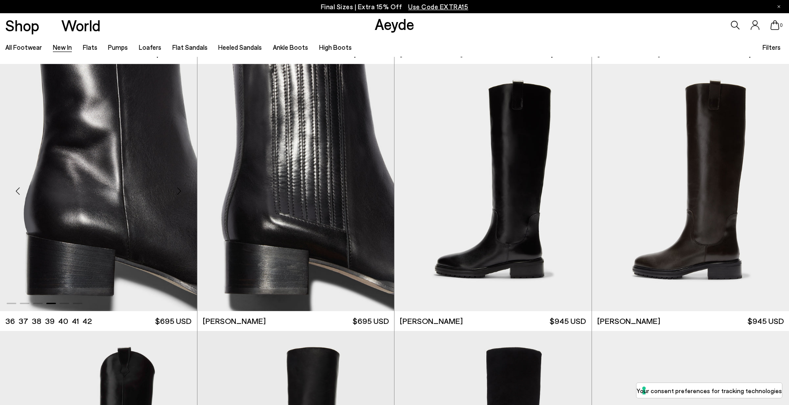
click at [19, 192] on div "Previous slide" at bounding box center [17, 191] width 26 height 26
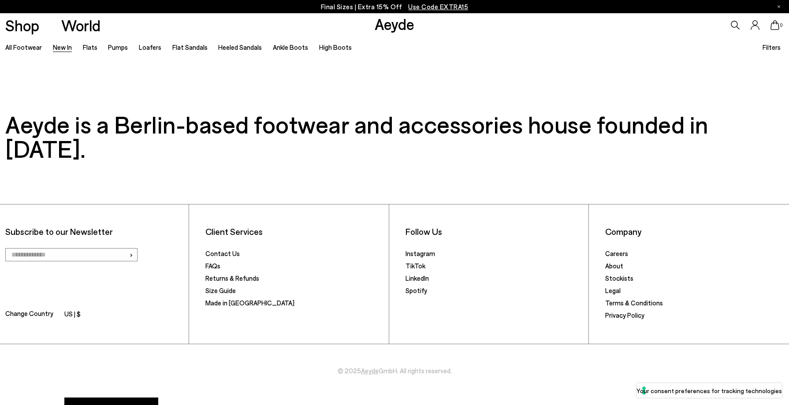
scroll to position [8464, 0]
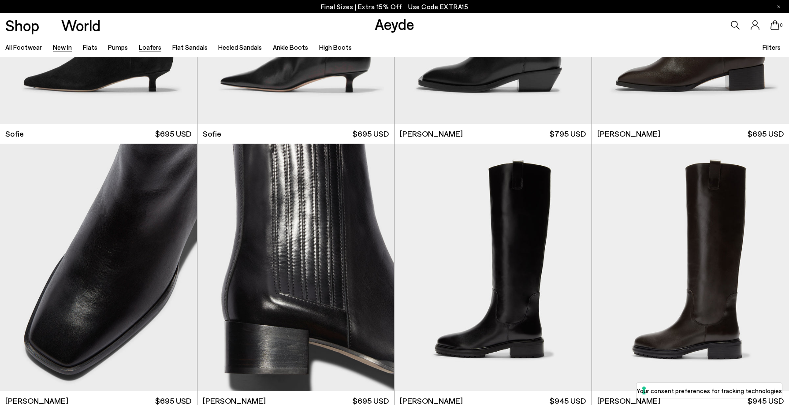
click at [155, 49] on link "Loafers" at bounding box center [150, 47] width 22 height 8
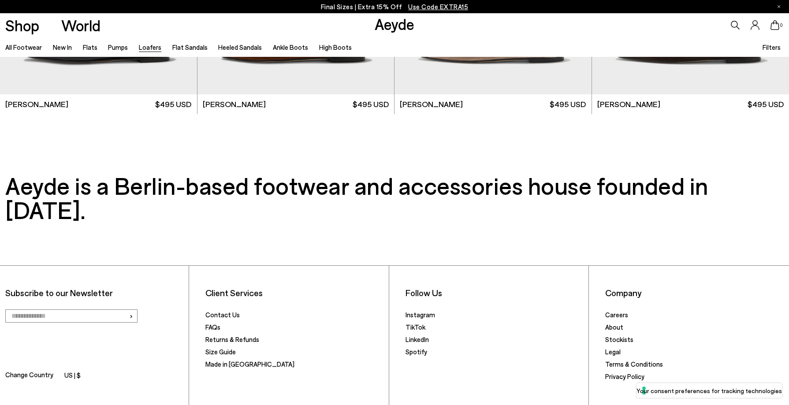
scroll to position [2142, 0]
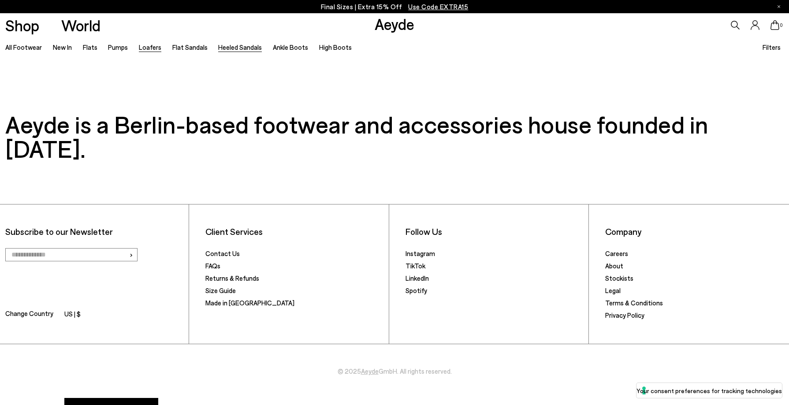
click at [225, 48] on link "Heeled Sandals" at bounding box center [240, 47] width 44 height 8
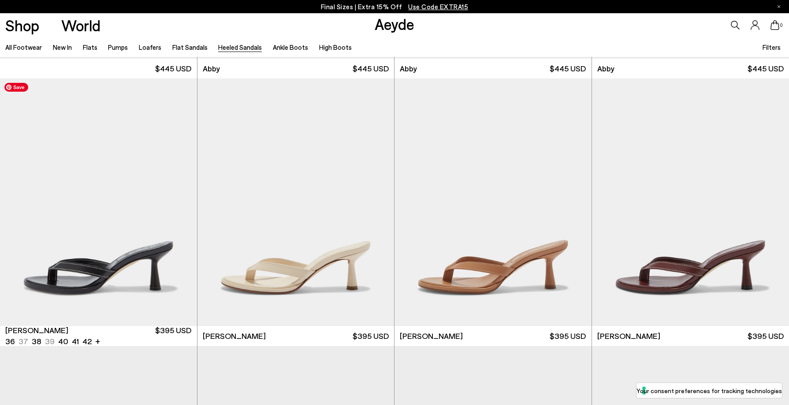
scroll to position [300, 0]
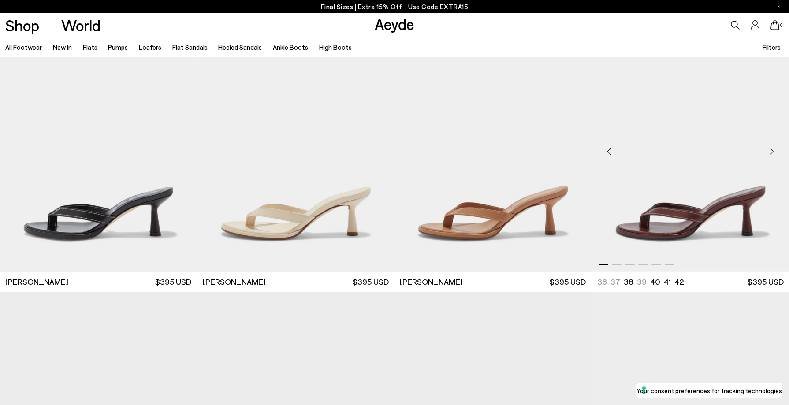
click at [612, 150] on div "Previous slide" at bounding box center [609, 151] width 26 height 26
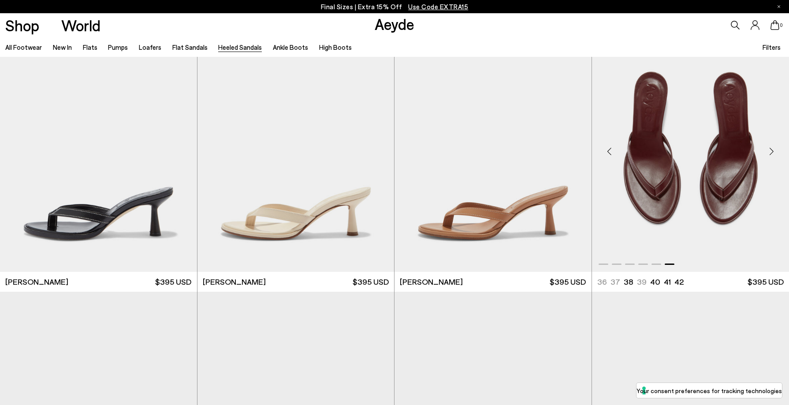
click at [612, 150] on div "Previous slide" at bounding box center [609, 151] width 26 height 26
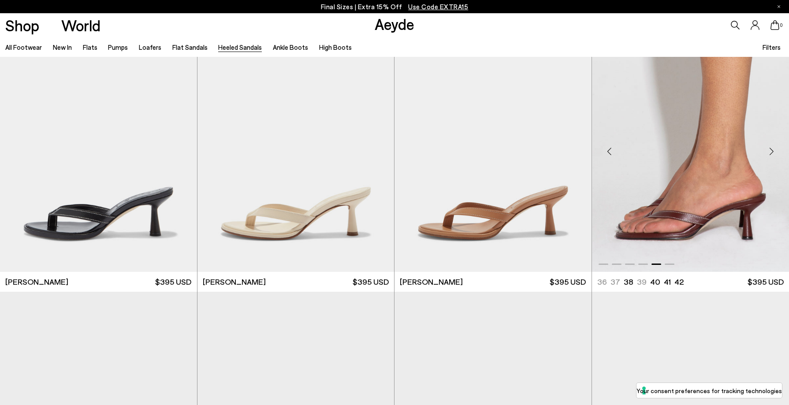
click at [612, 150] on div "Previous slide" at bounding box center [609, 151] width 26 height 26
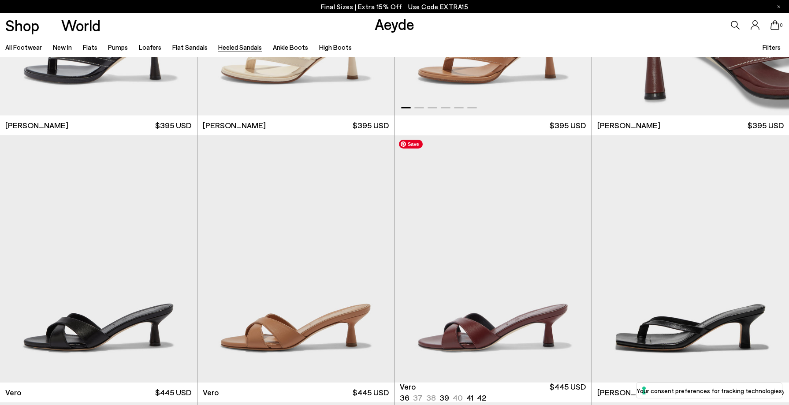
scroll to position [532, 0]
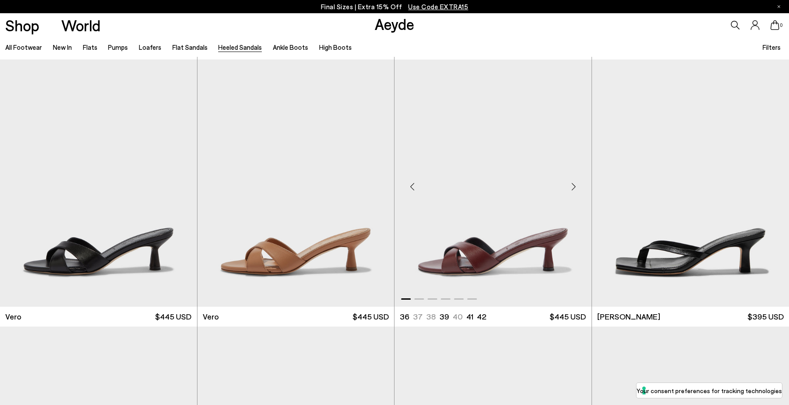
click at [573, 179] on div "Next slide" at bounding box center [574, 186] width 26 height 26
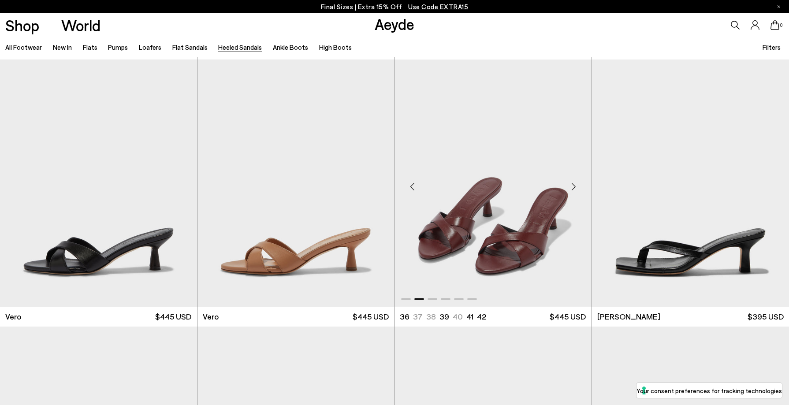
click at [574, 181] on div "Next slide" at bounding box center [574, 186] width 26 height 26
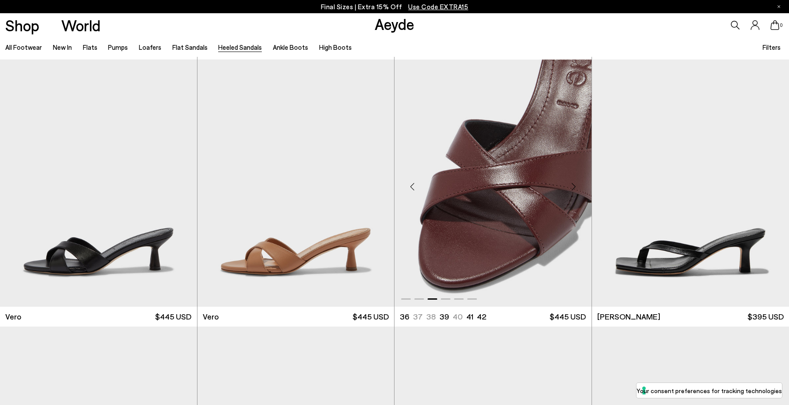
click at [574, 181] on div "Next slide" at bounding box center [574, 186] width 26 height 26
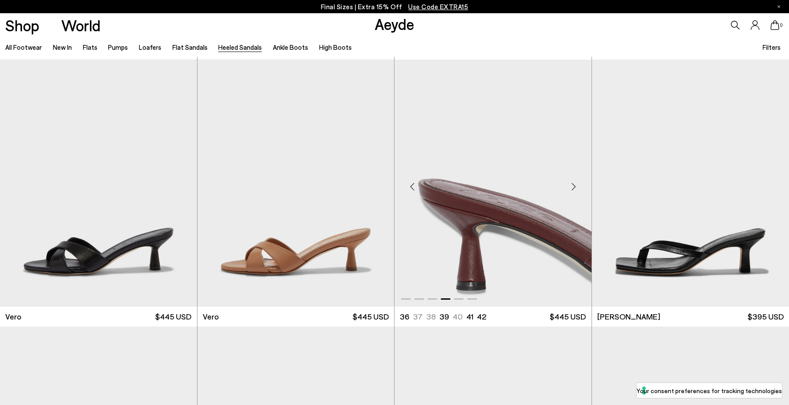
click at [574, 181] on div "Next slide" at bounding box center [574, 186] width 26 height 26
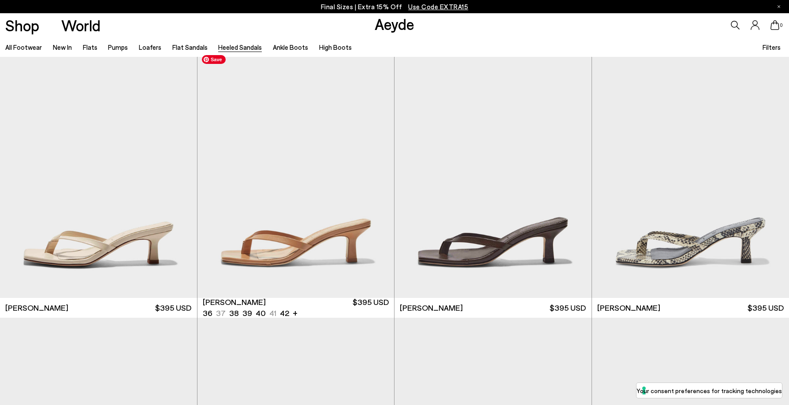
scroll to position [857, 0]
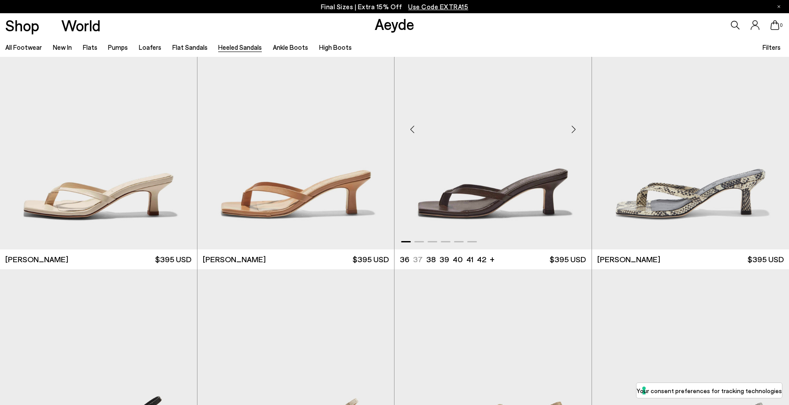
click at [575, 127] on div "Next slide" at bounding box center [574, 129] width 26 height 26
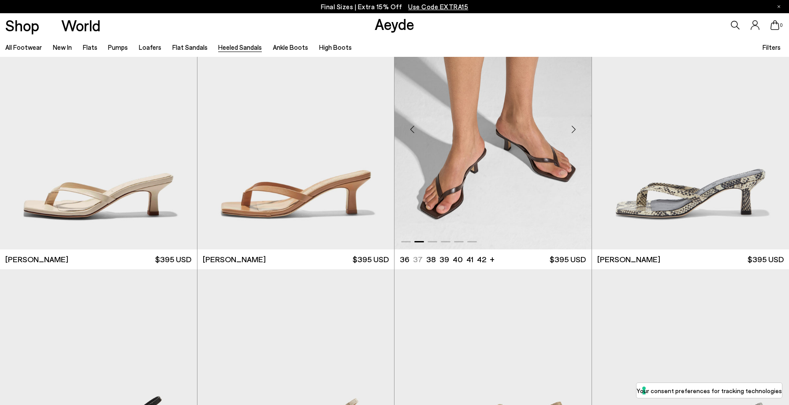
click at [575, 127] on div "Next slide" at bounding box center [574, 129] width 26 height 26
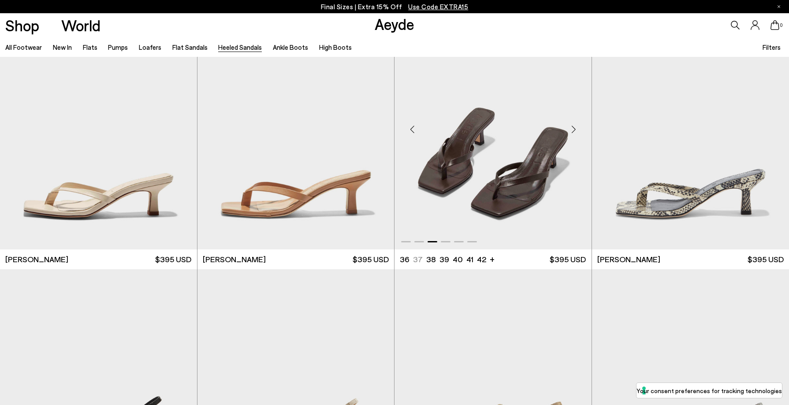
click at [575, 127] on div "Next slide" at bounding box center [574, 129] width 26 height 26
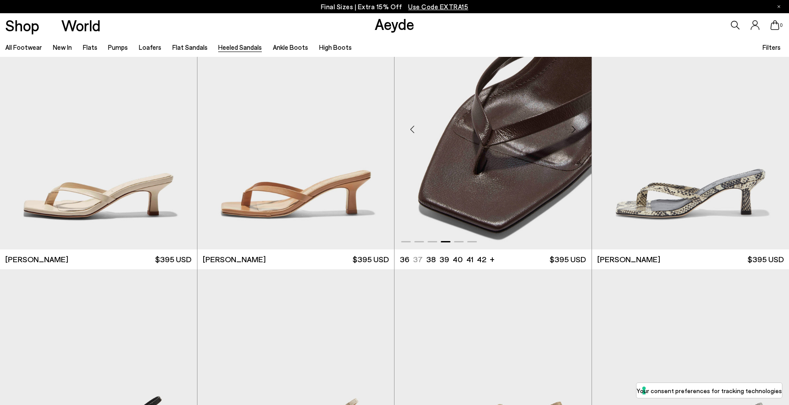
click at [575, 127] on div "Next slide" at bounding box center [574, 129] width 26 height 26
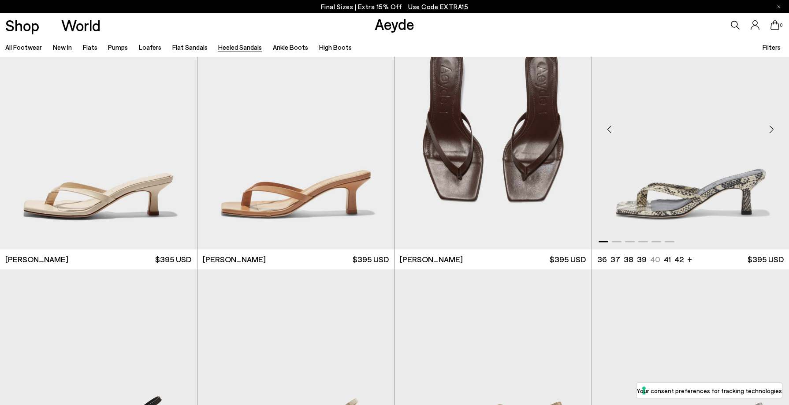
click at [608, 130] on div "Previous slide" at bounding box center [609, 129] width 26 height 26
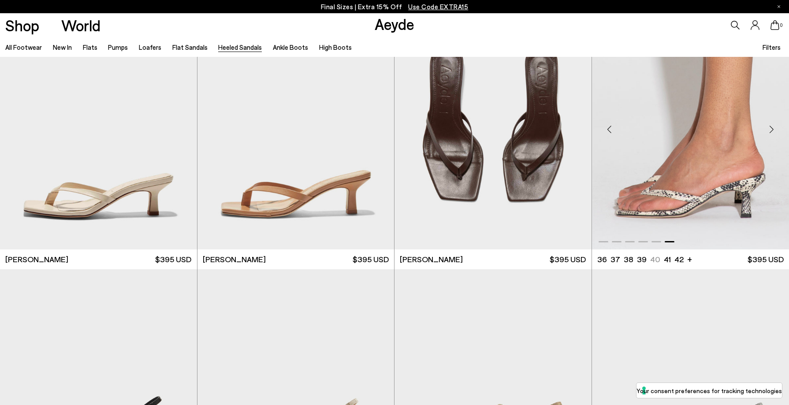
click at [608, 130] on div "Previous slide" at bounding box center [609, 129] width 26 height 26
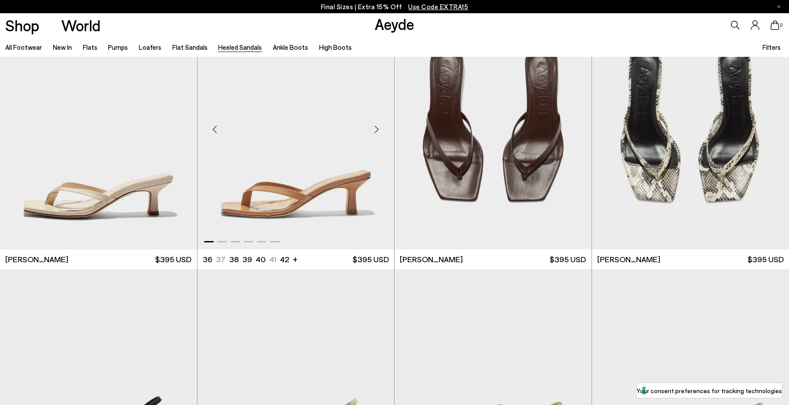
click at [378, 128] on div "Next slide" at bounding box center [376, 129] width 26 height 26
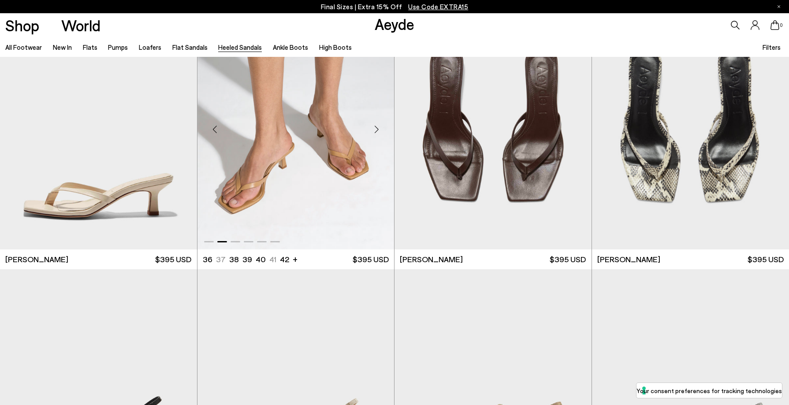
click at [378, 128] on div "Next slide" at bounding box center [376, 129] width 26 height 26
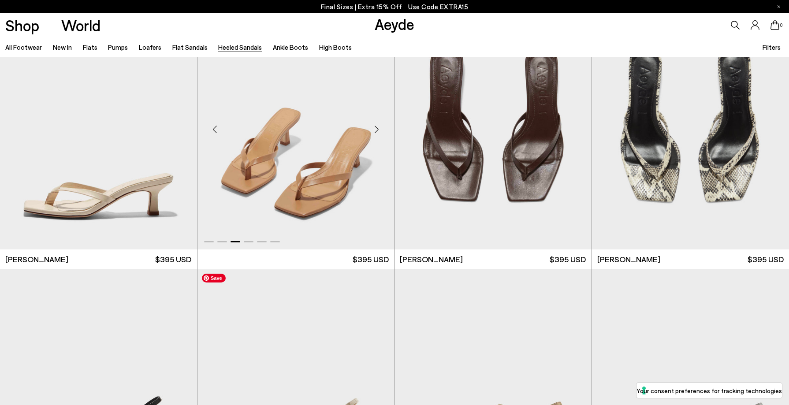
scroll to position [1081, 0]
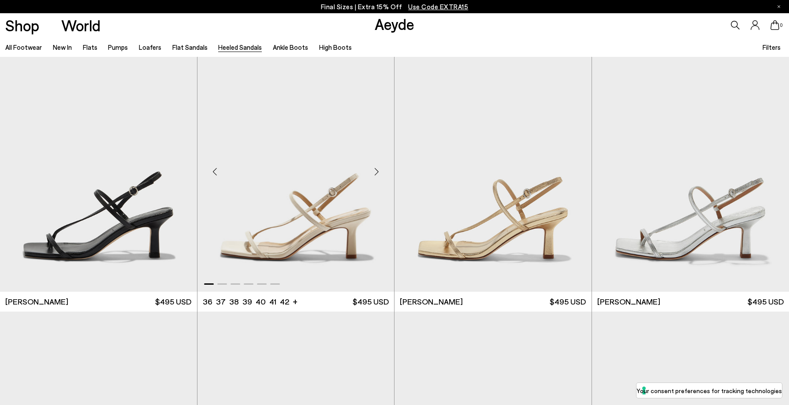
click at [372, 175] on div "Next slide" at bounding box center [376, 171] width 26 height 26
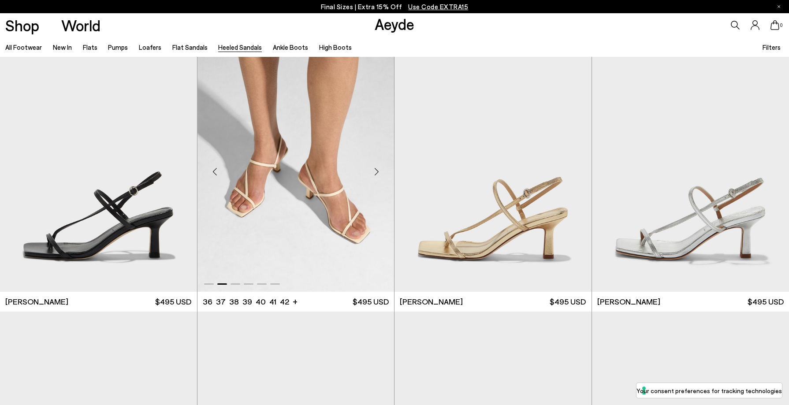
click at [372, 175] on div "Next slide" at bounding box center [376, 171] width 26 height 26
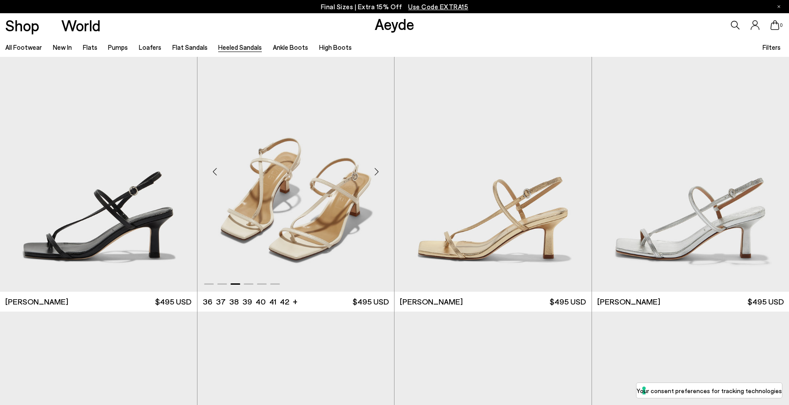
click at [372, 175] on div "Next slide" at bounding box center [376, 171] width 26 height 26
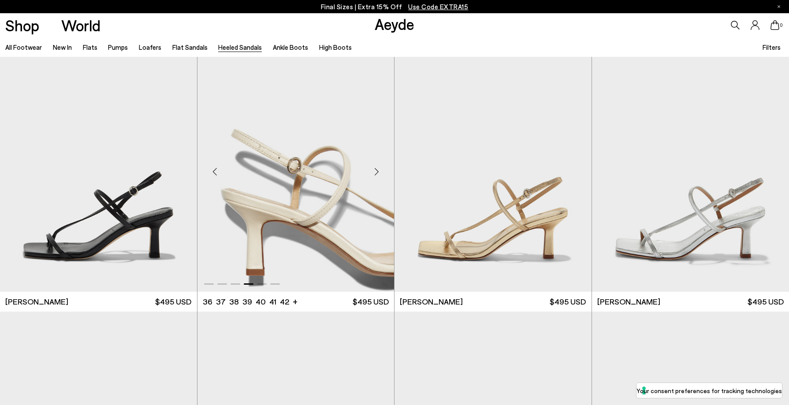
click at [372, 175] on div "Next slide" at bounding box center [376, 171] width 26 height 26
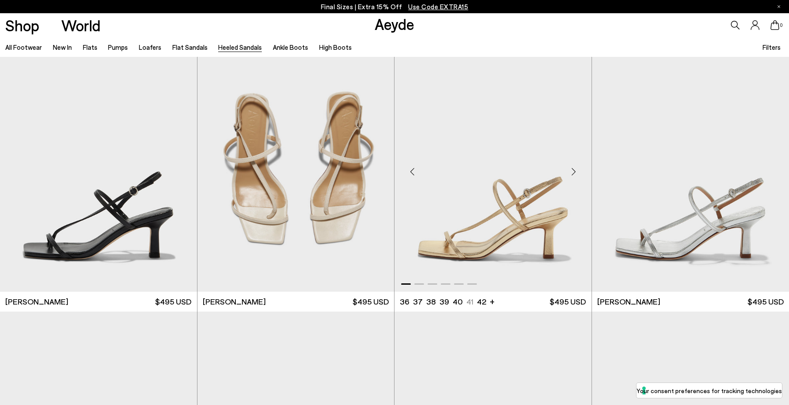
click at [409, 172] on div "Previous slide" at bounding box center [412, 171] width 26 height 26
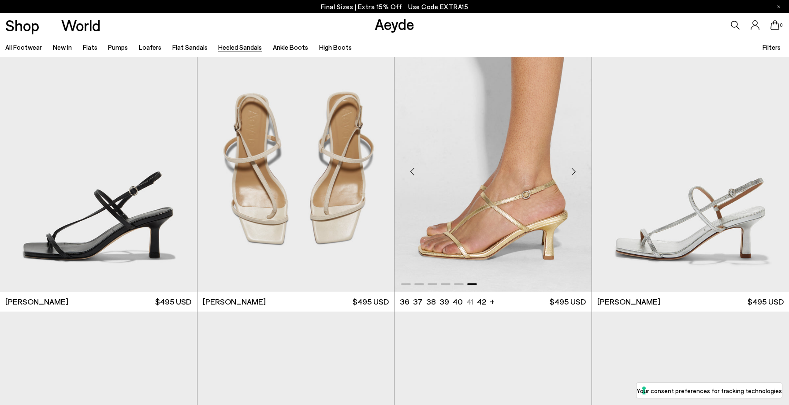
click at [412, 172] on div "Previous slide" at bounding box center [412, 171] width 26 height 26
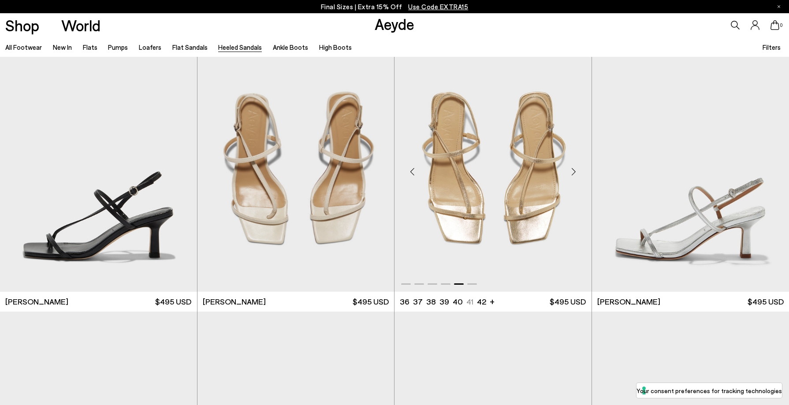
click at [412, 172] on div "Previous slide" at bounding box center [412, 171] width 26 height 26
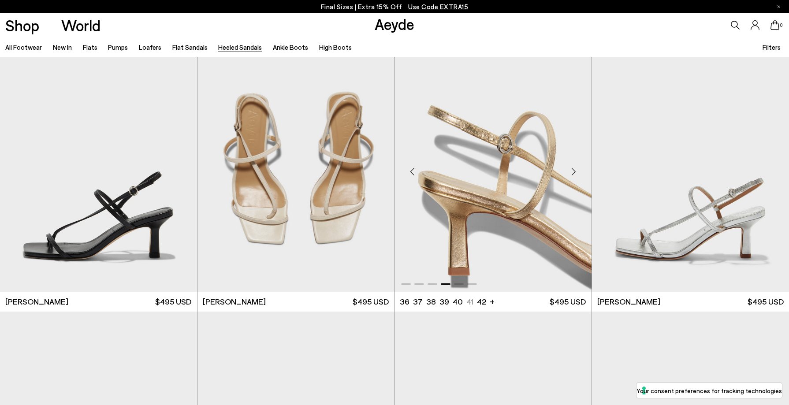
click at [412, 172] on div "Previous slide" at bounding box center [412, 171] width 26 height 26
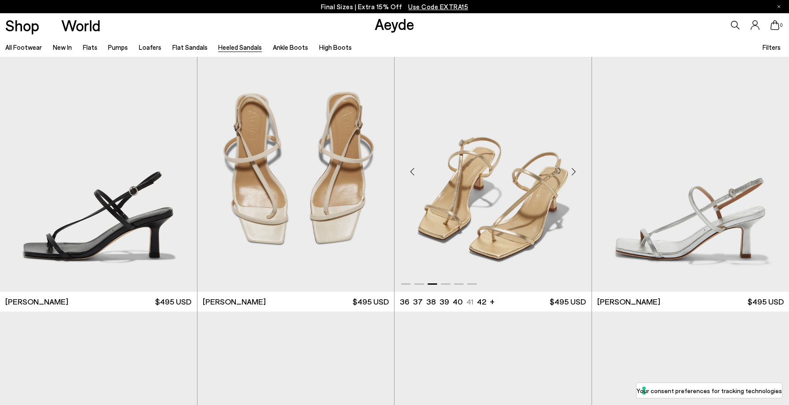
click at [412, 172] on div "Previous slide" at bounding box center [412, 171] width 26 height 26
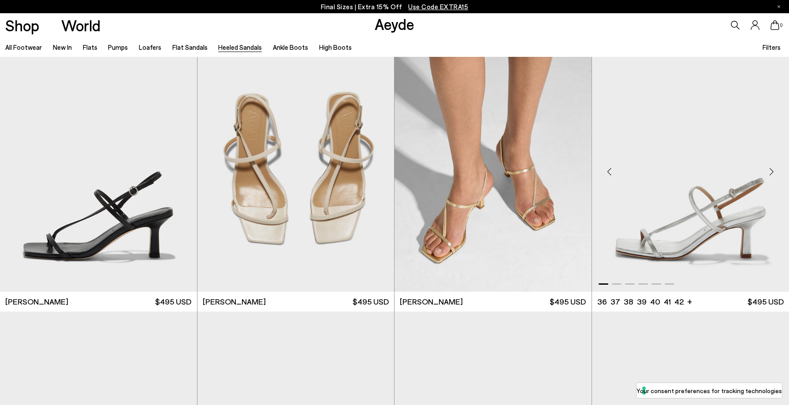
click at [609, 169] on div "Previous slide" at bounding box center [609, 171] width 26 height 26
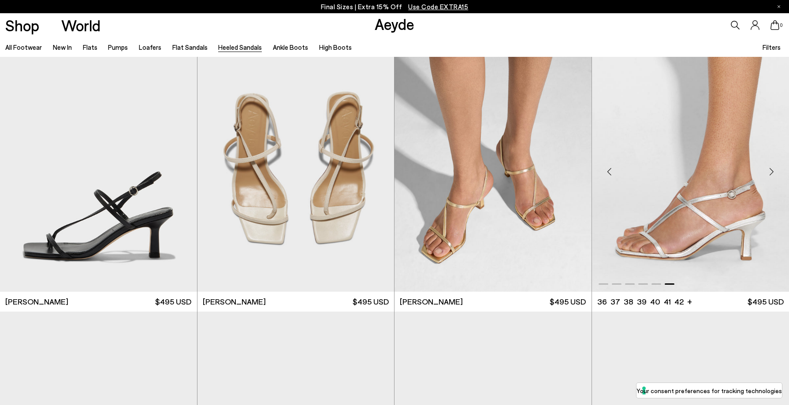
click at [609, 169] on div "Previous slide" at bounding box center [609, 171] width 26 height 26
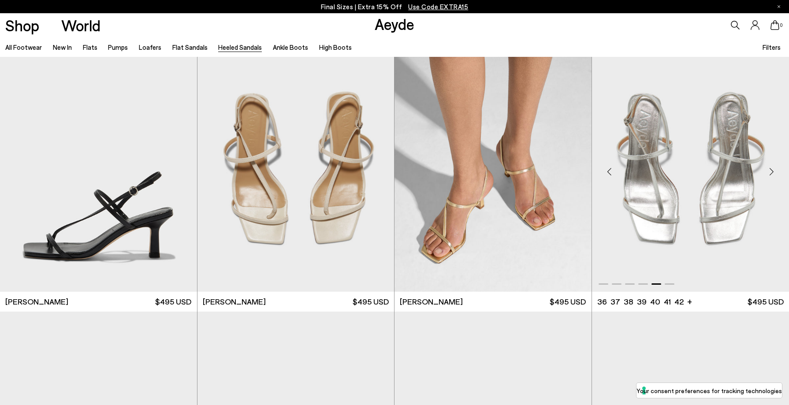
click at [609, 169] on div "Previous slide" at bounding box center [609, 171] width 26 height 26
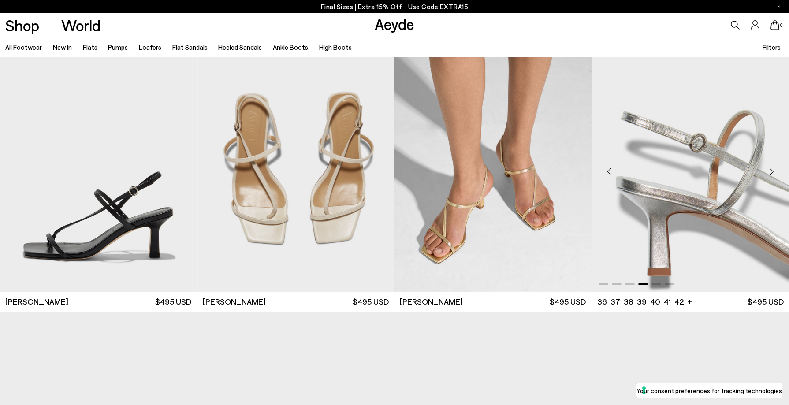
click at [609, 169] on div "Previous slide" at bounding box center [609, 171] width 26 height 26
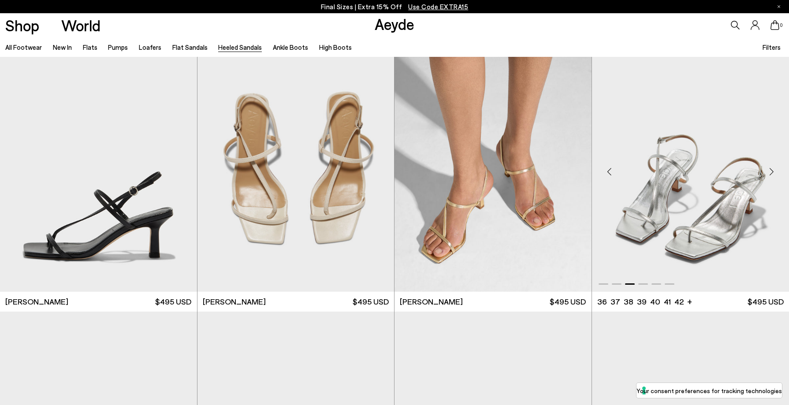
click at [609, 169] on div "Previous slide" at bounding box center [609, 171] width 26 height 26
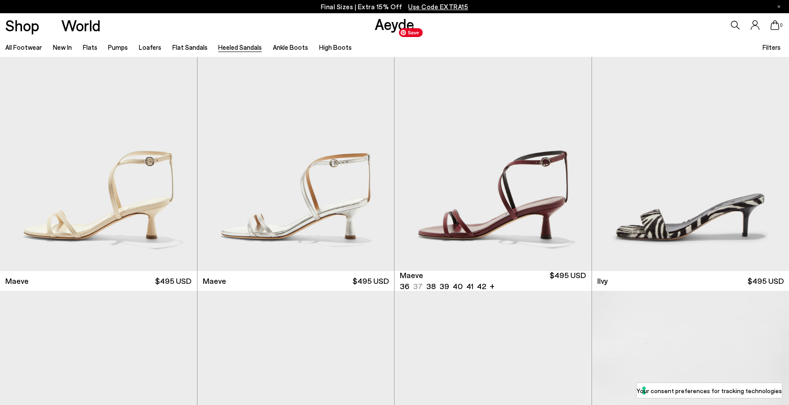
scroll to position [1370, 0]
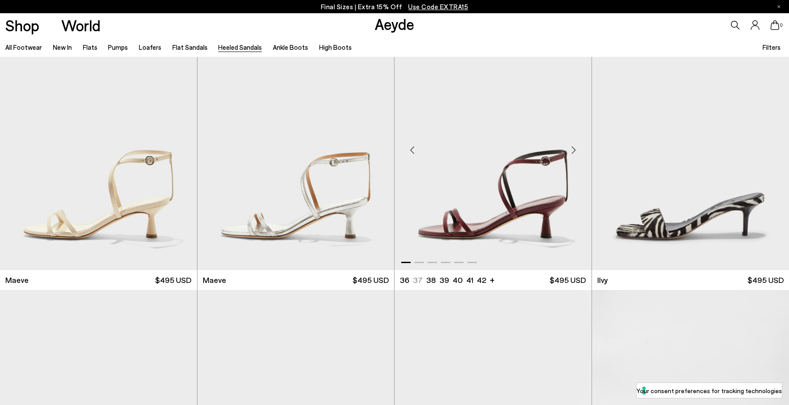
click at [571, 149] on div "Next slide" at bounding box center [574, 150] width 26 height 26
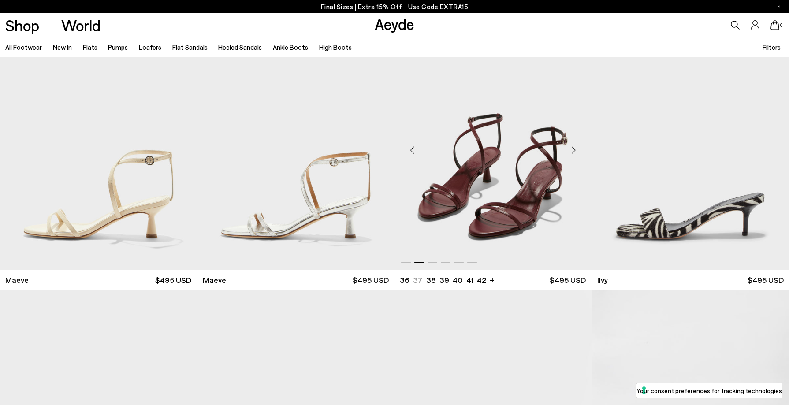
click at [572, 149] on div "Next slide" at bounding box center [574, 150] width 26 height 26
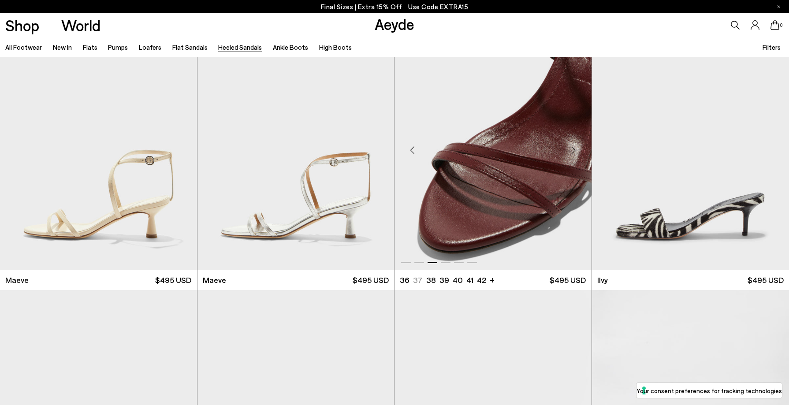
click at [572, 149] on div "Next slide" at bounding box center [574, 150] width 26 height 26
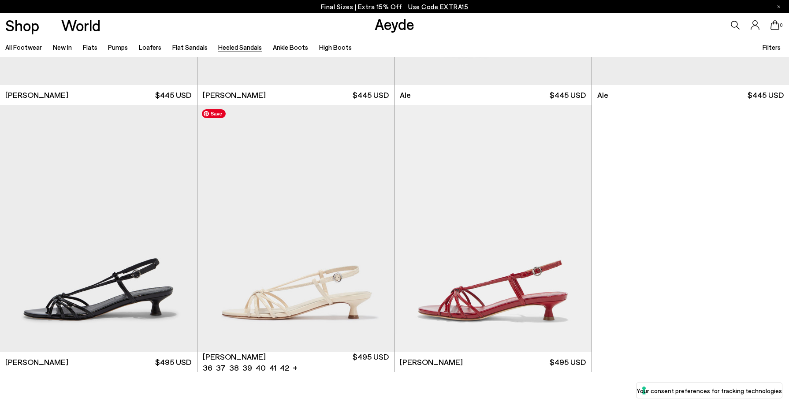
scroll to position [2464, 0]
